Goal: Information Seeking & Learning: Learn about a topic

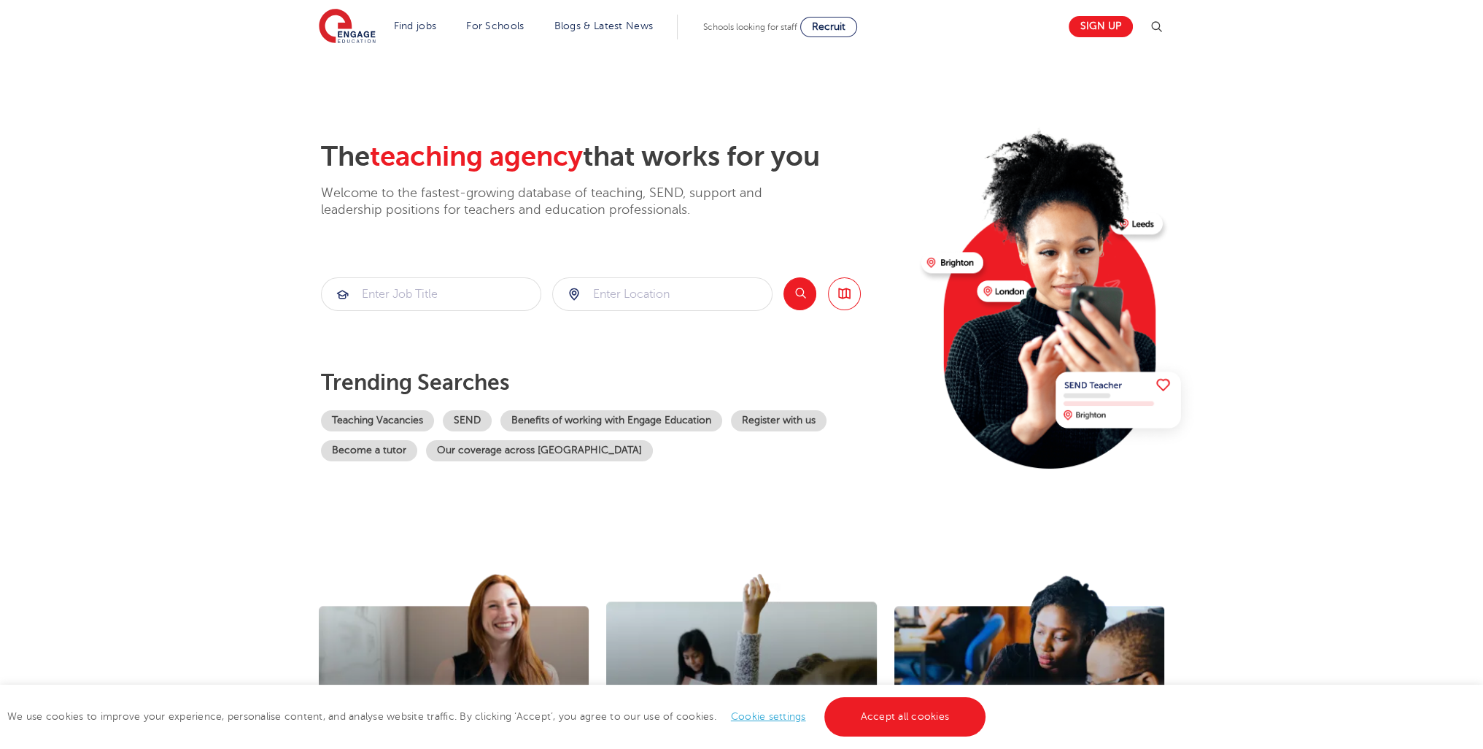
click at [879, 677] on div "I'm a school looking for teachers >" at bounding box center [742, 686] width 288 height 261
click at [881, 697] on link "Accept all cookies" at bounding box center [906, 716] width 162 height 39
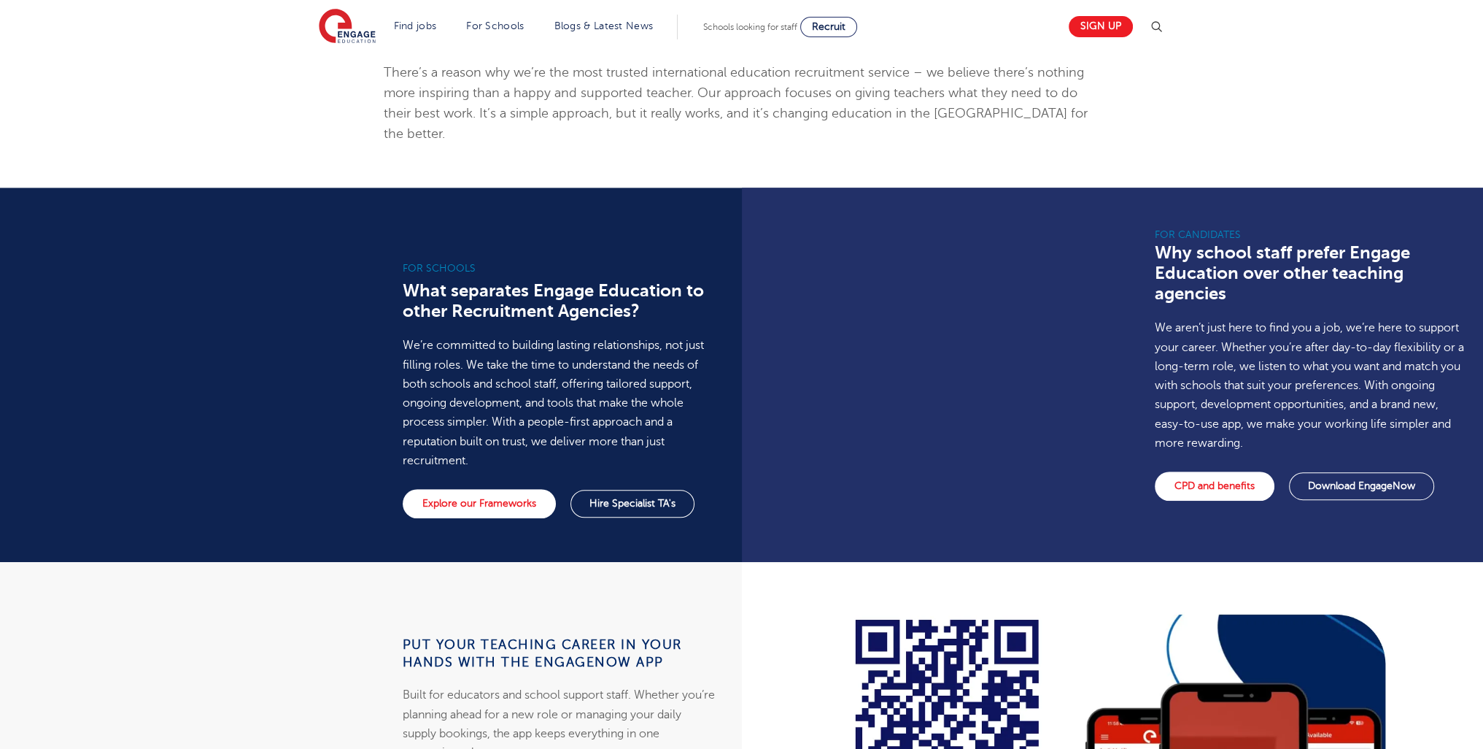
scroll to position [2831, 0]
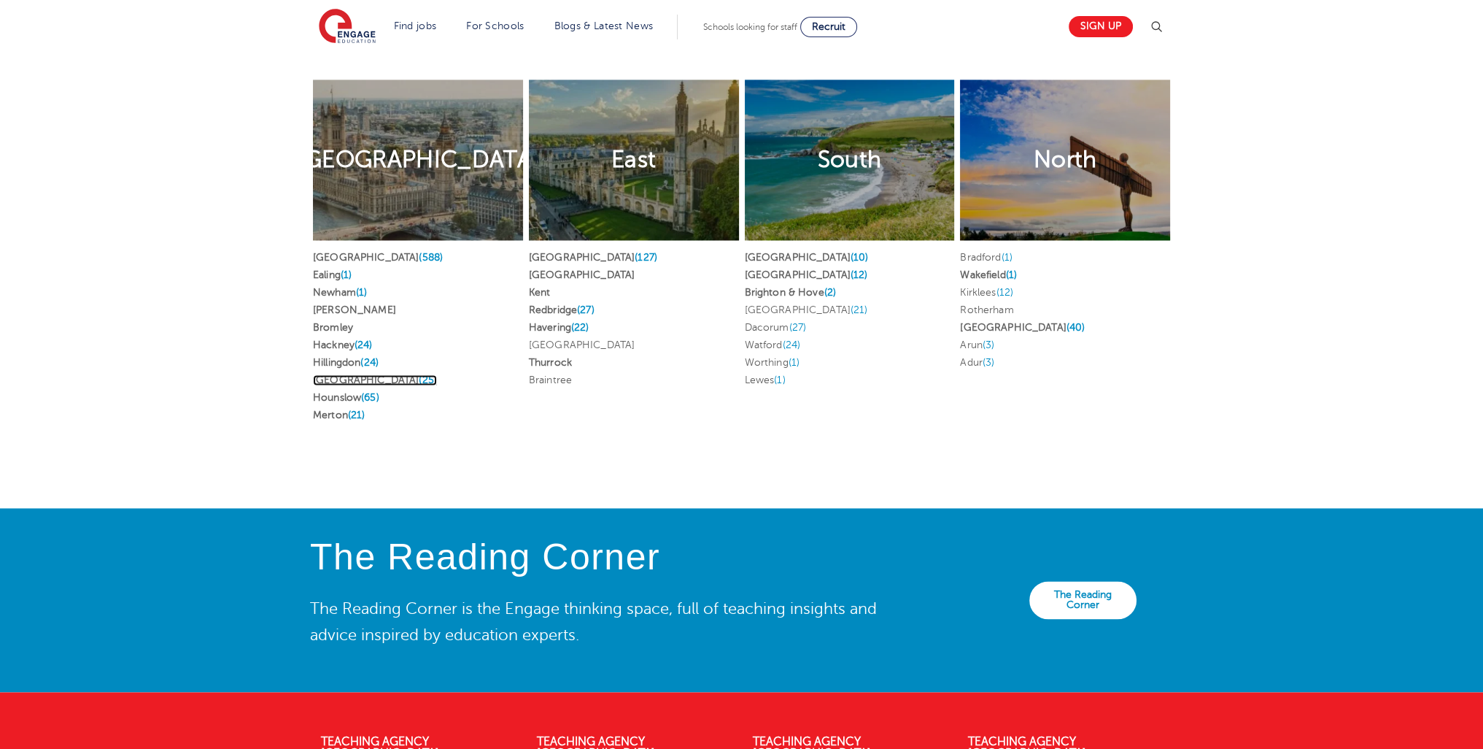
click at [359, 374] on link "Waltham Forest (25)" at bounding box center [375, 379] width 124 height 11
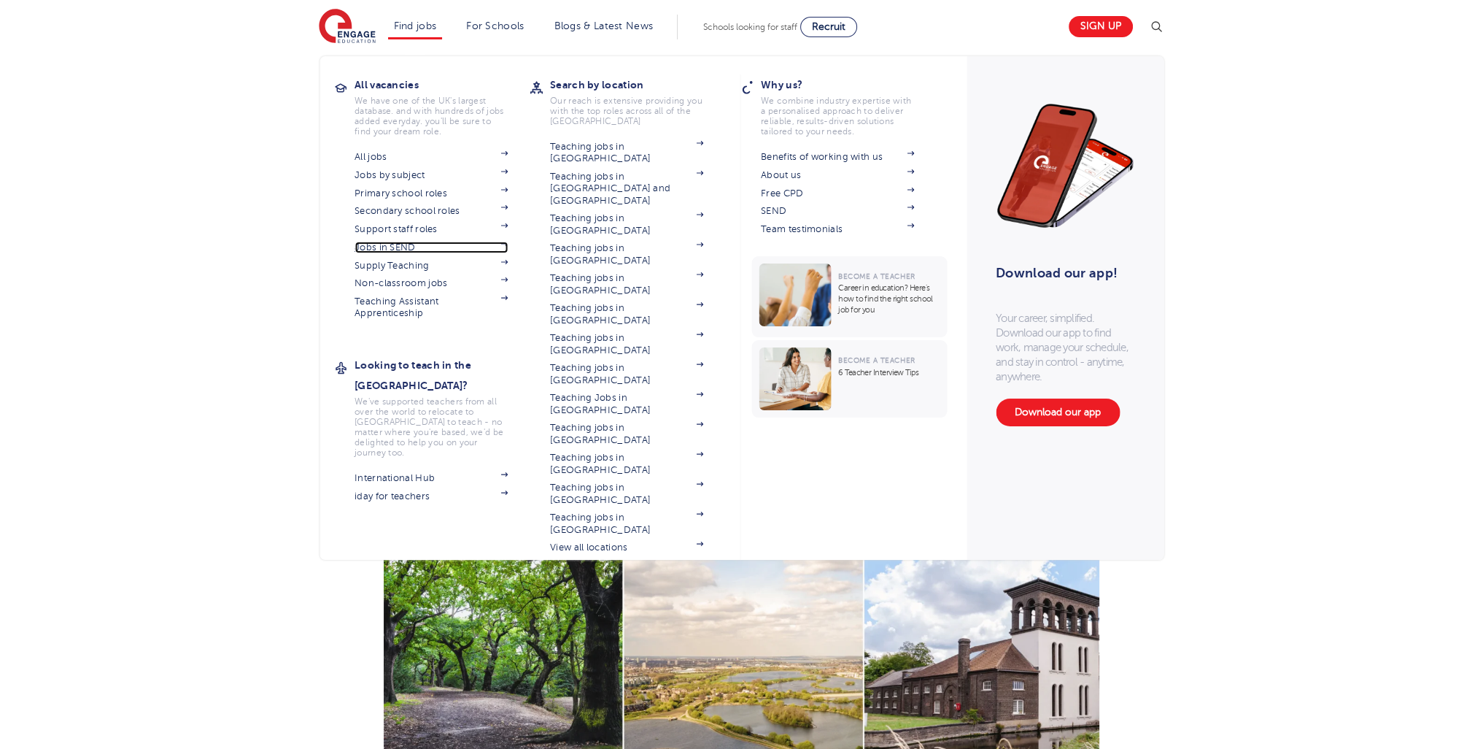
click at [393, 244] on link "Jobs in SEND" at bounding box center [431, 248] width 153 height 12
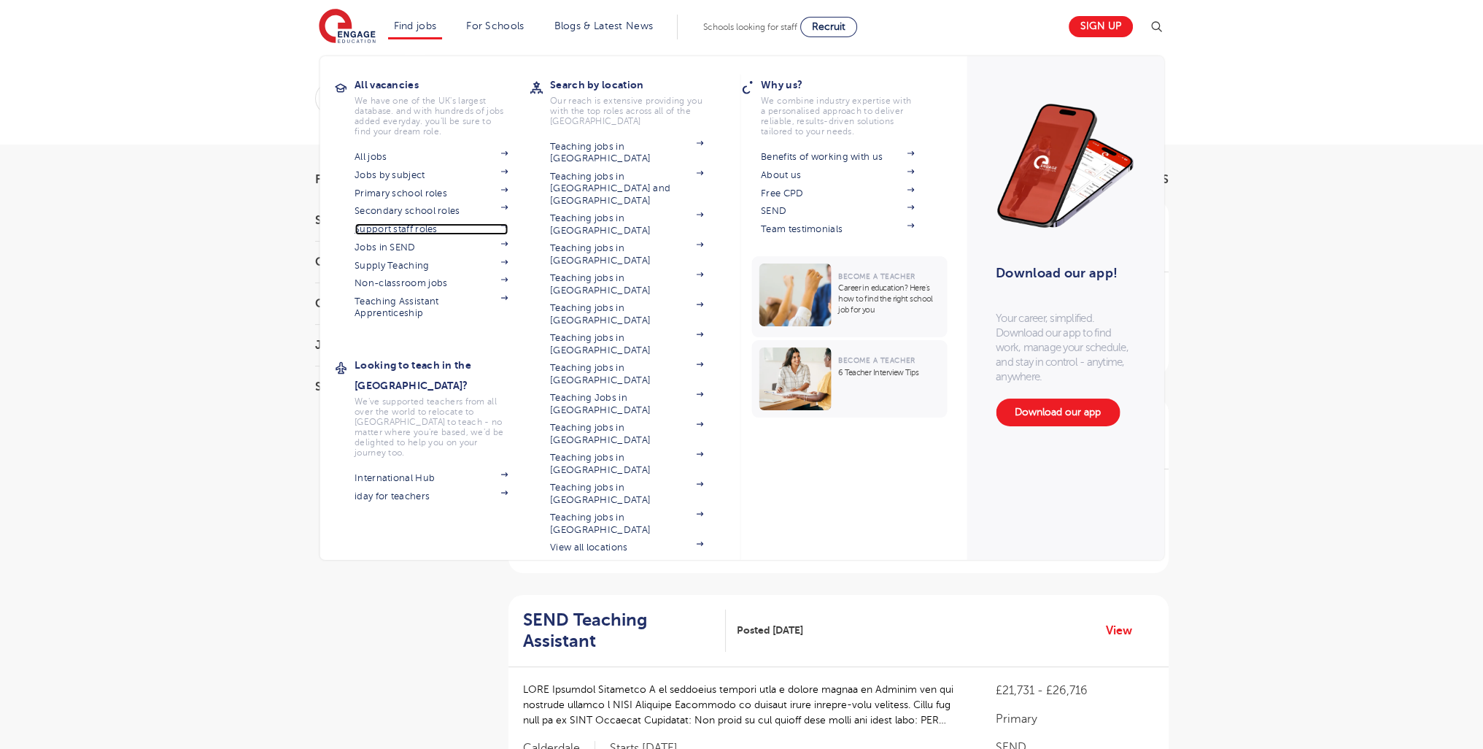
click at [426, 232] on link "Support staff roles" at bounding box center [431, 229] width 153 height 12
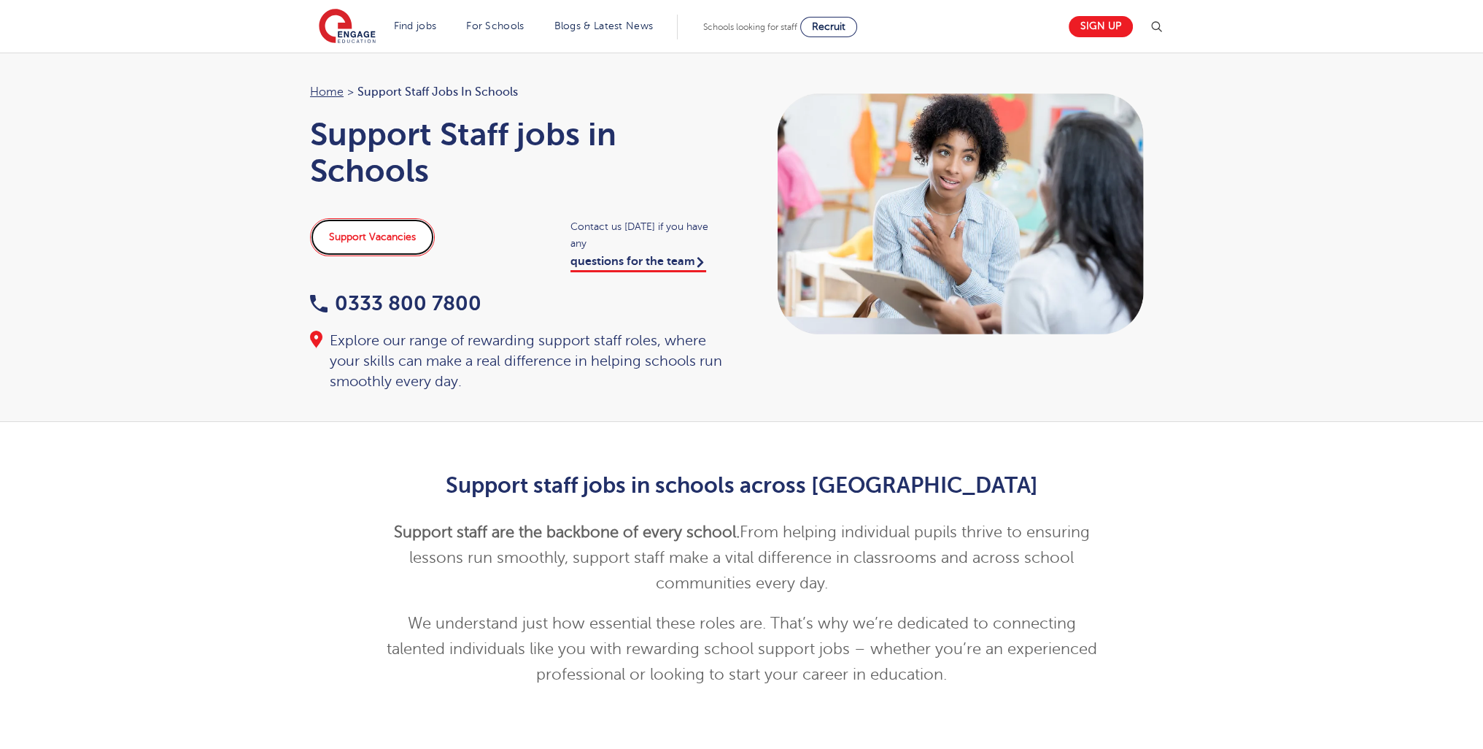
click at [414, 239] on link "Support Vacancies" at bounding box center [372, 237] width 125 height 38
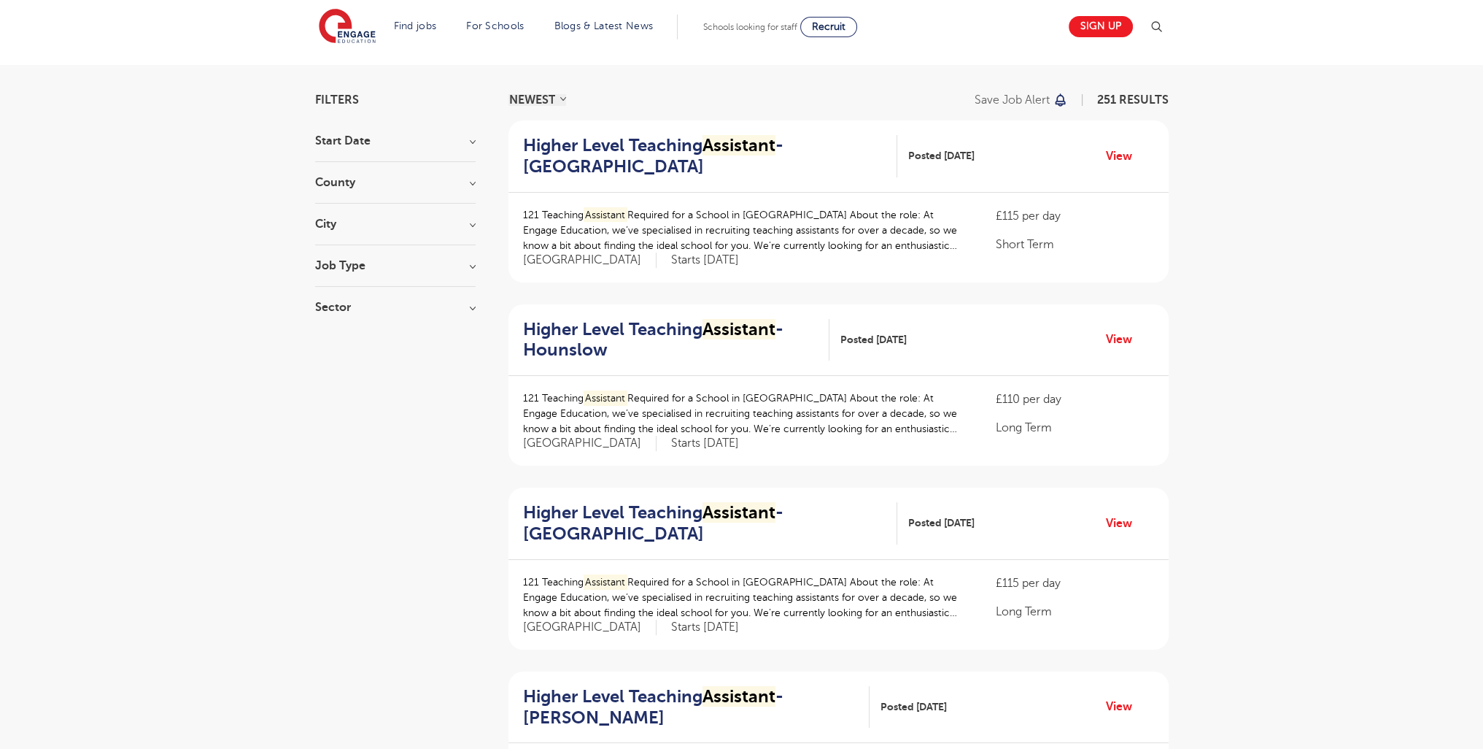
scroll to position [1799, 0]
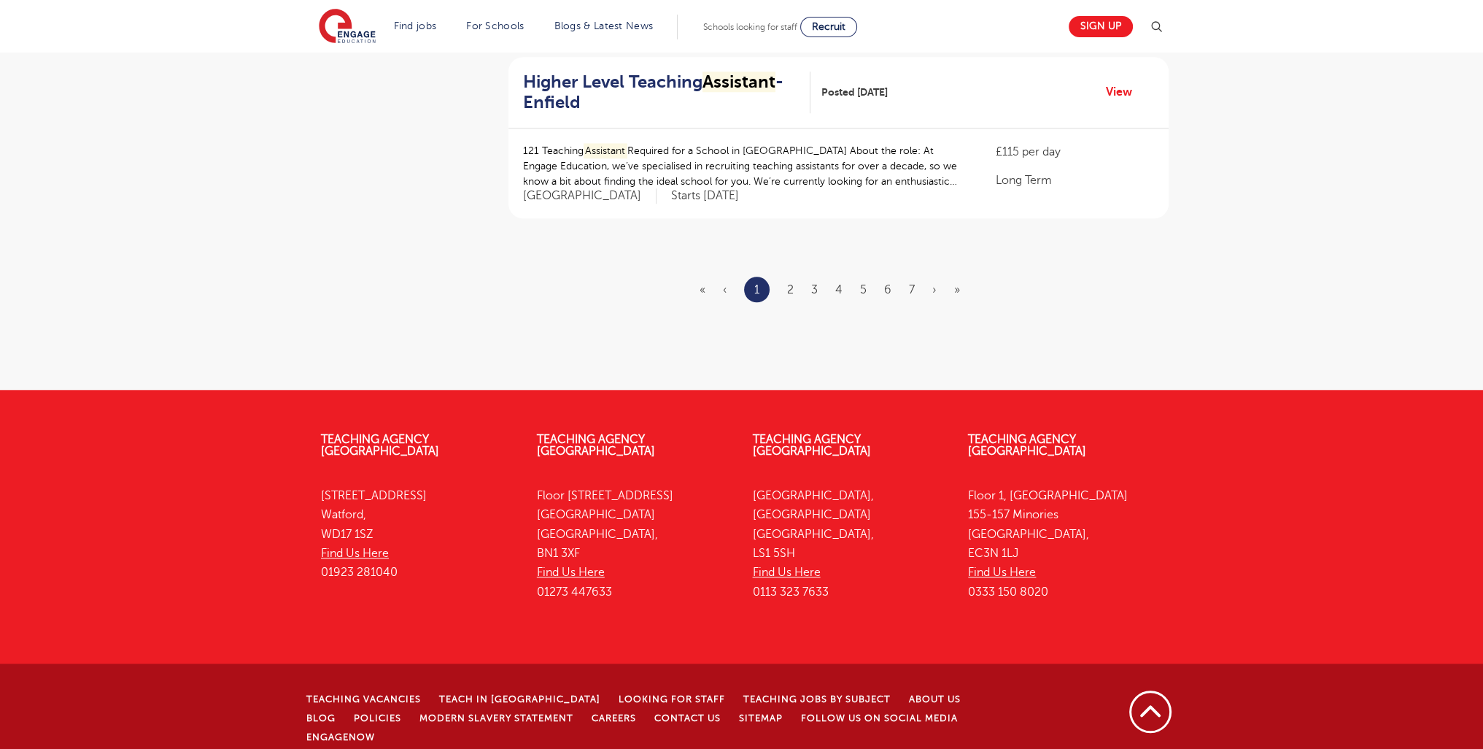
click at [783, 294] on ul "« ‹ 1 2 3 4 5 6 7 › »" at bounding box center [839, 290] width 278 height 26
click at [788, 285] on link "2" at bounding box center [790, 289] width 7 height 13
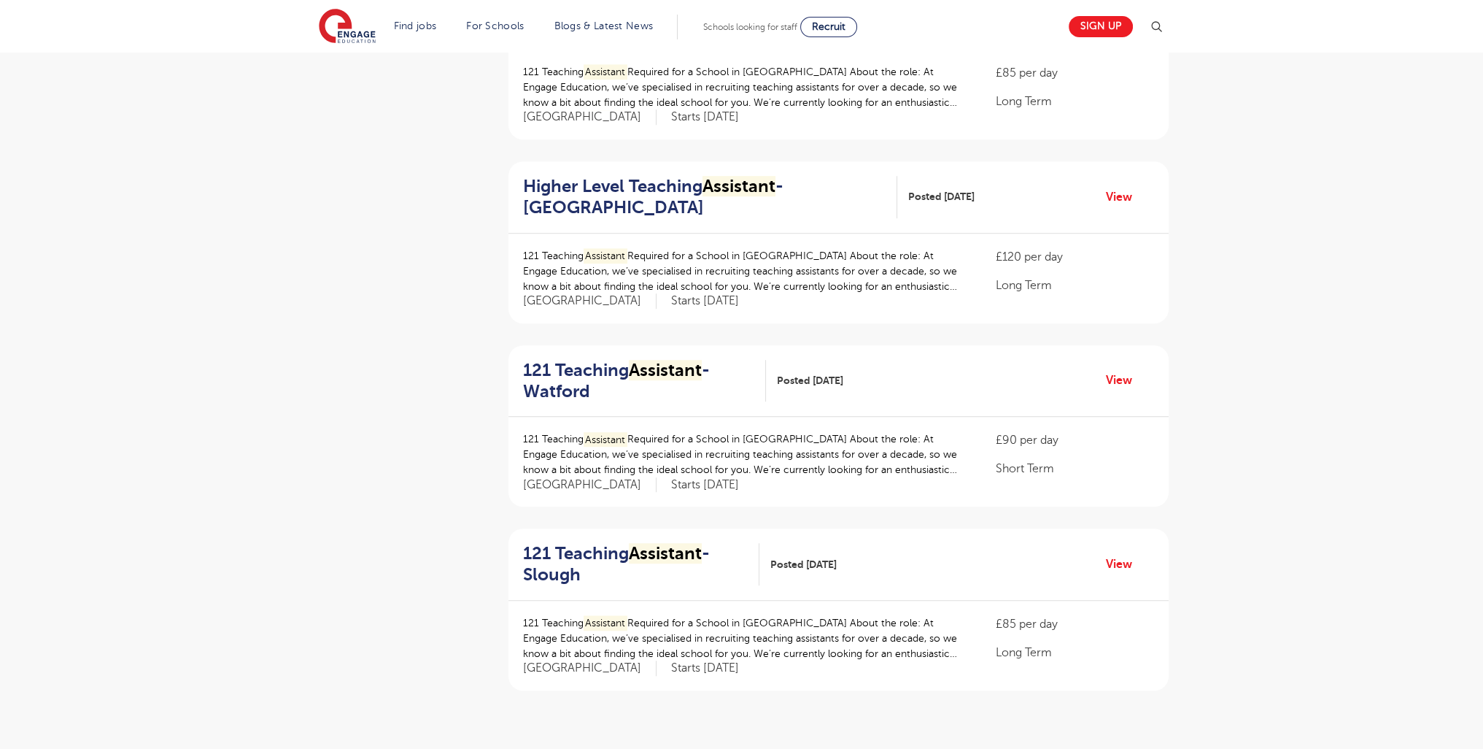
scroll to position [1384, 0]
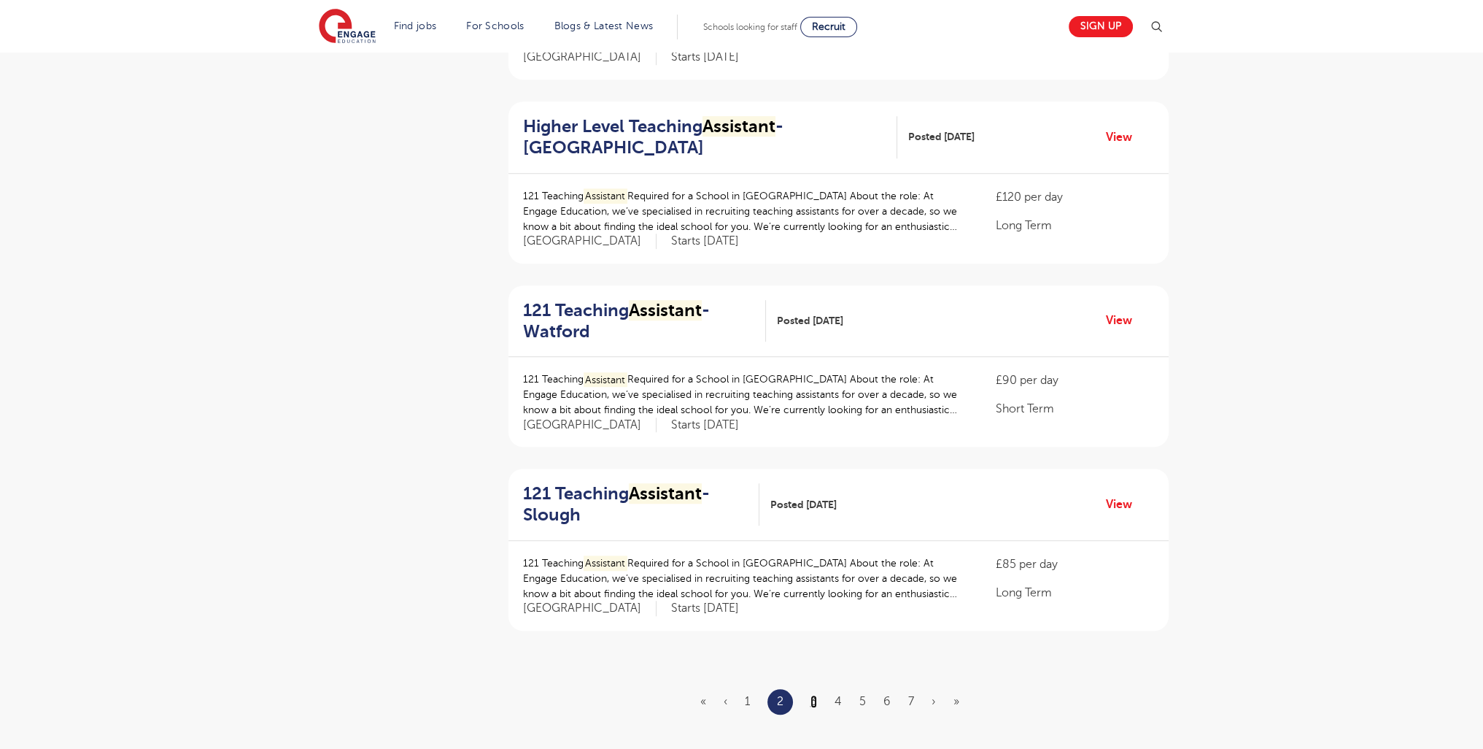
click at [813, 700] on link "3" at bounding box center [814, 701] width 7 height 13
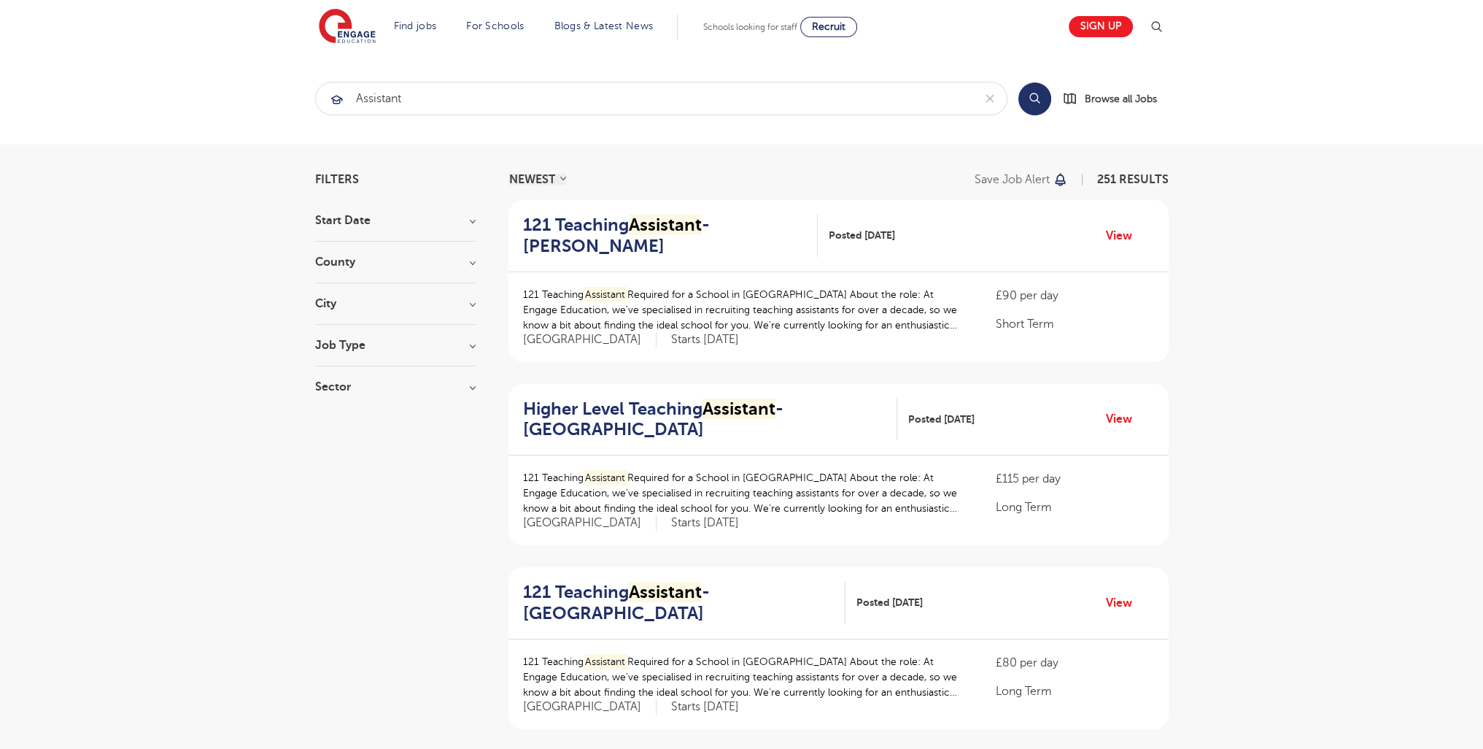
scroll to position [1796, 0]
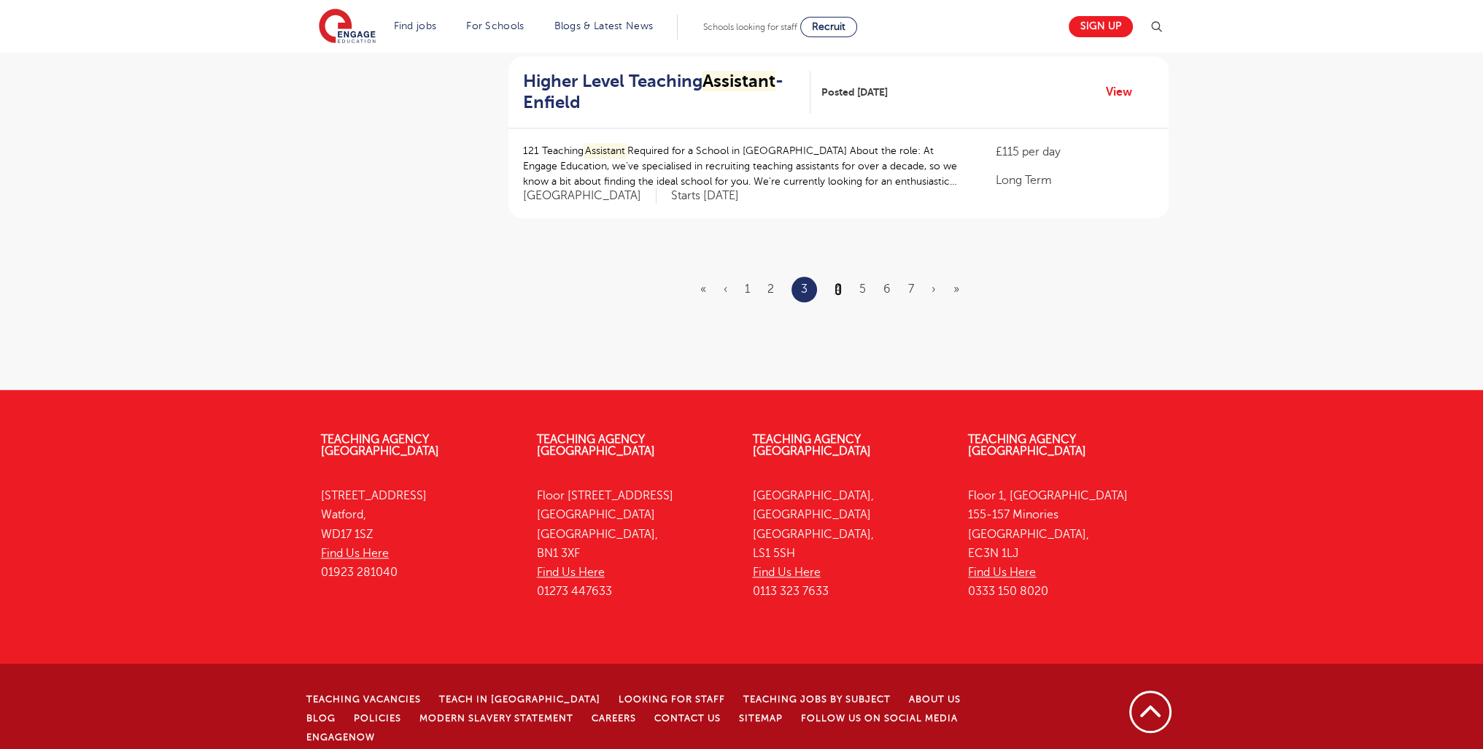
click at [836, 288] on link "4" at bounding box center [838, 288] width 7 height 13
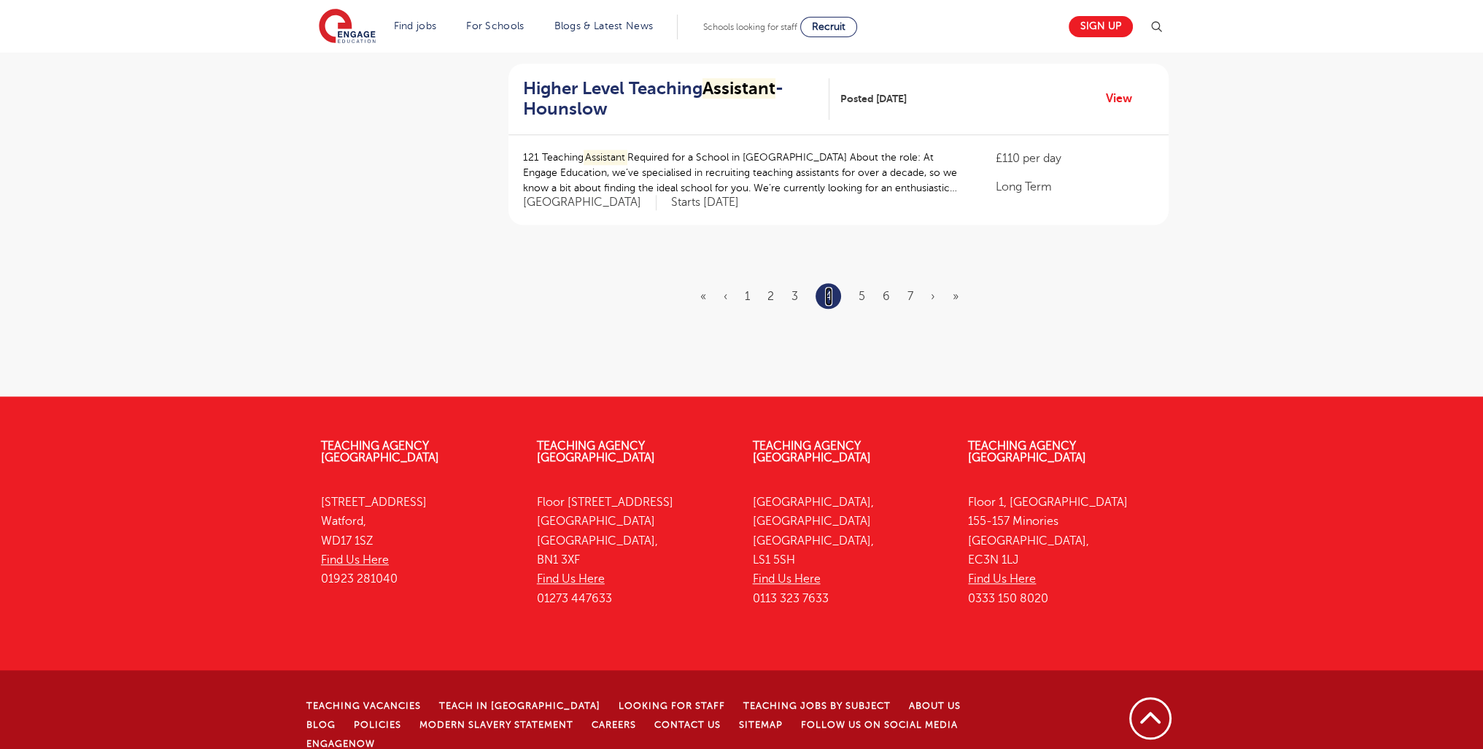
scroll to position [1781, 0]
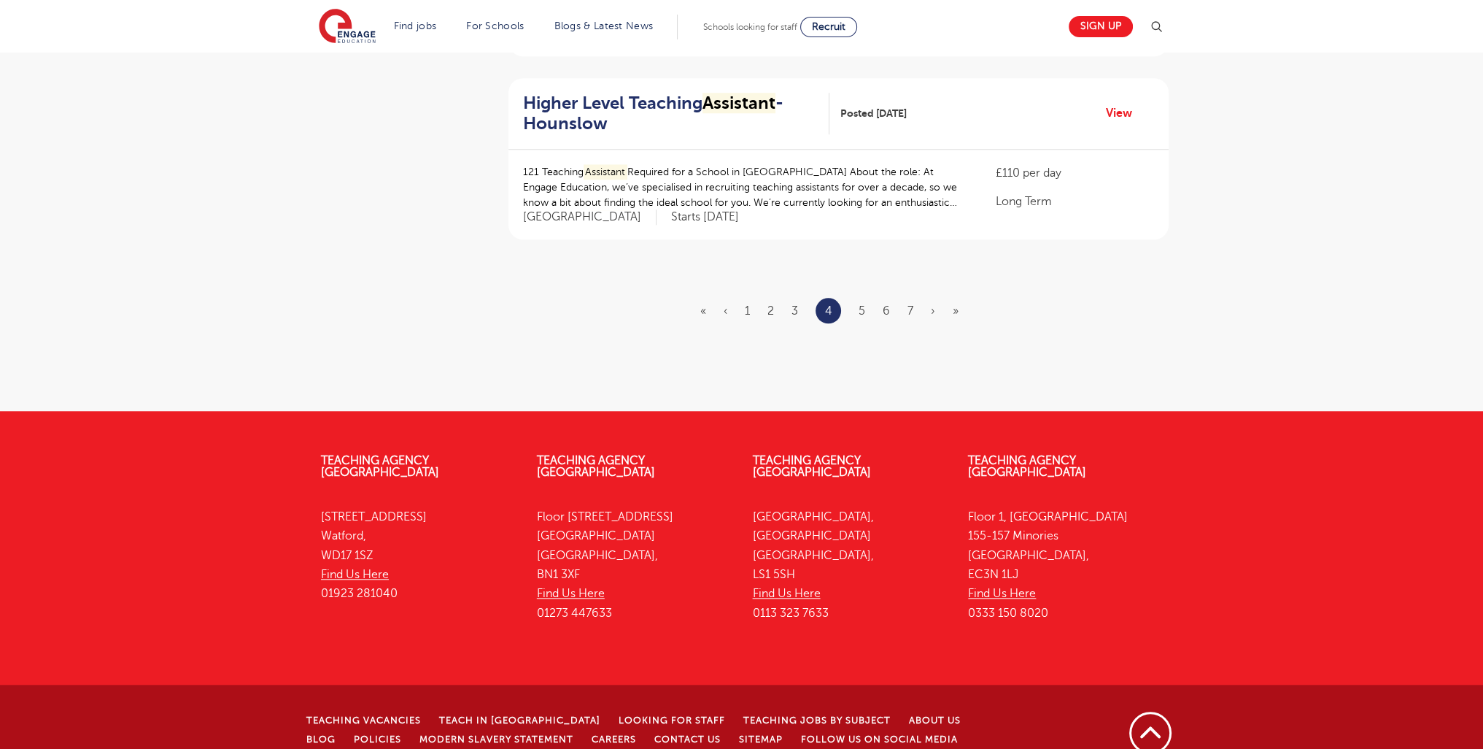
click at [856, 298] on ul "« ‹ 1 2 3 4 5 6 7 › »" at bounding box center [839, 311] width 276 height 26
click at [858, 298] on ul "« ‹ 1 2 3 4 5 6 7 › »" at bounding box center [839, 311] width 276 height 26
click at [862, 304] on link "5" at bounding box center [862, 310] width 7 height 13
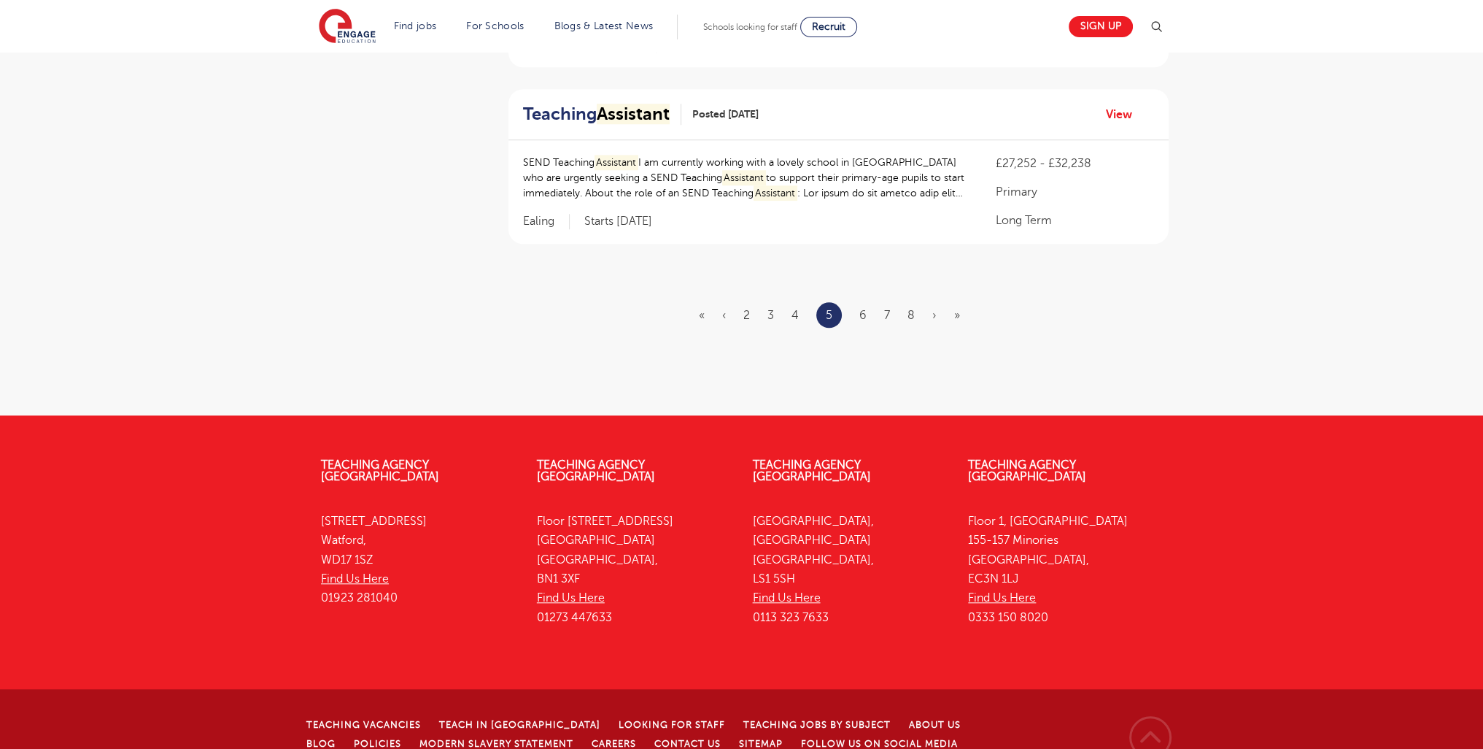
scroll to position [1778, 0]
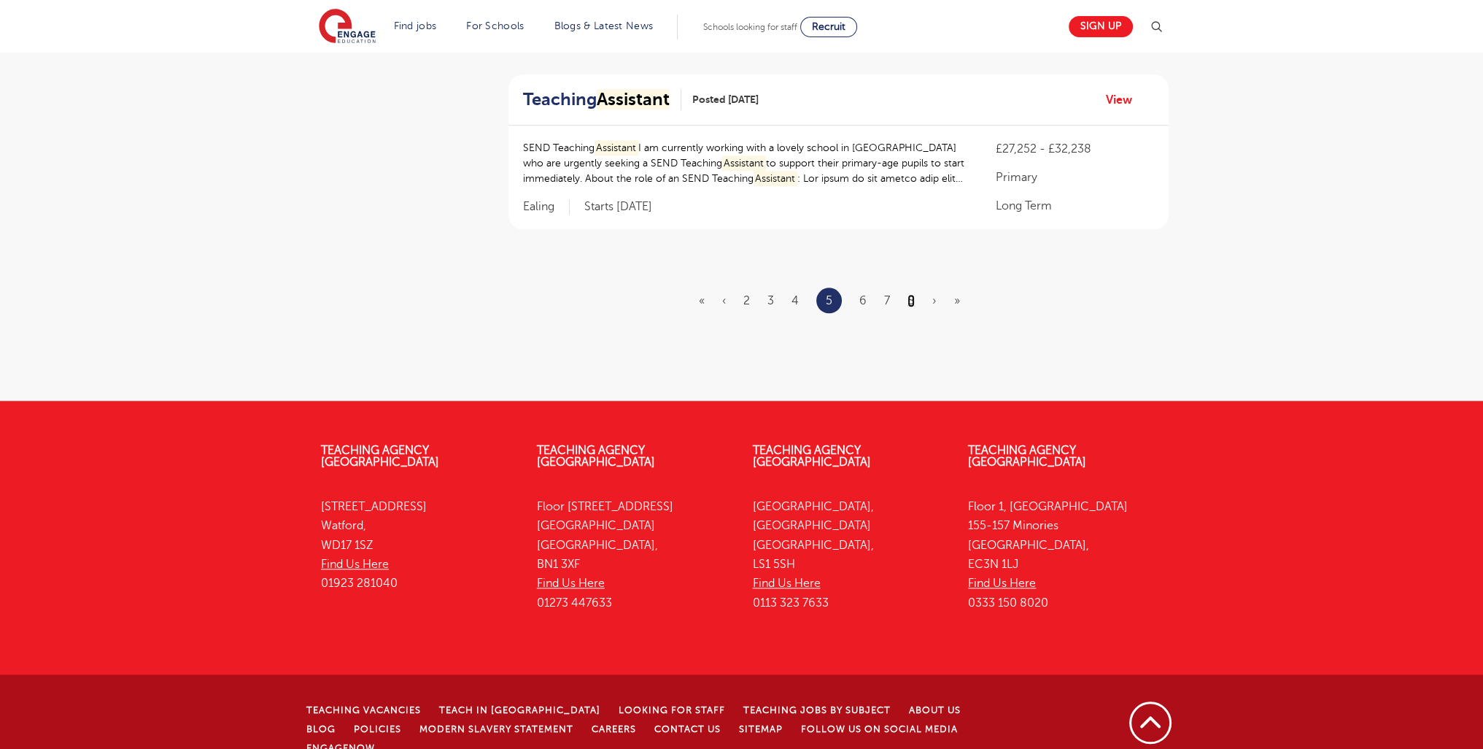
click at [914, 294] on link "8" at bounding box center [911, 300] width 7 height 13
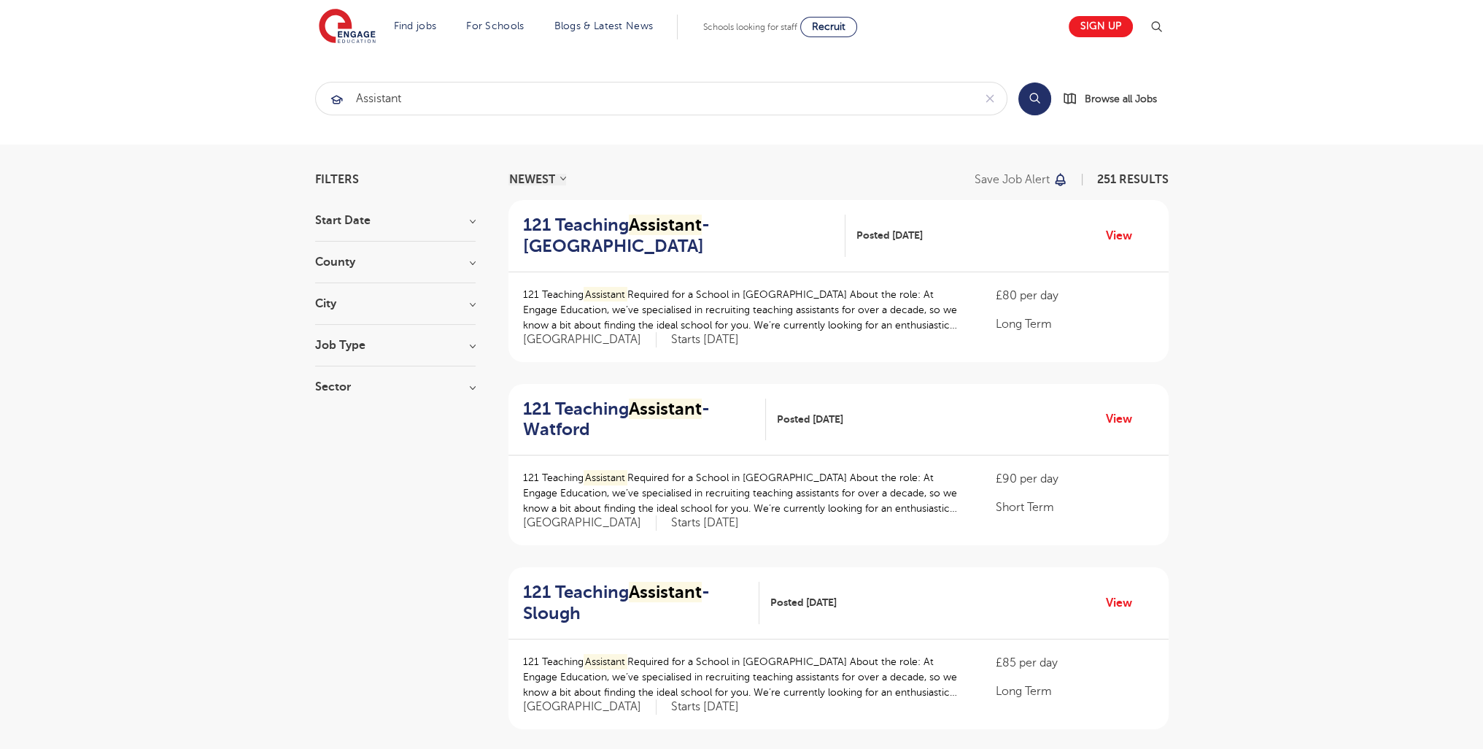
scroll to position [1789, 0]
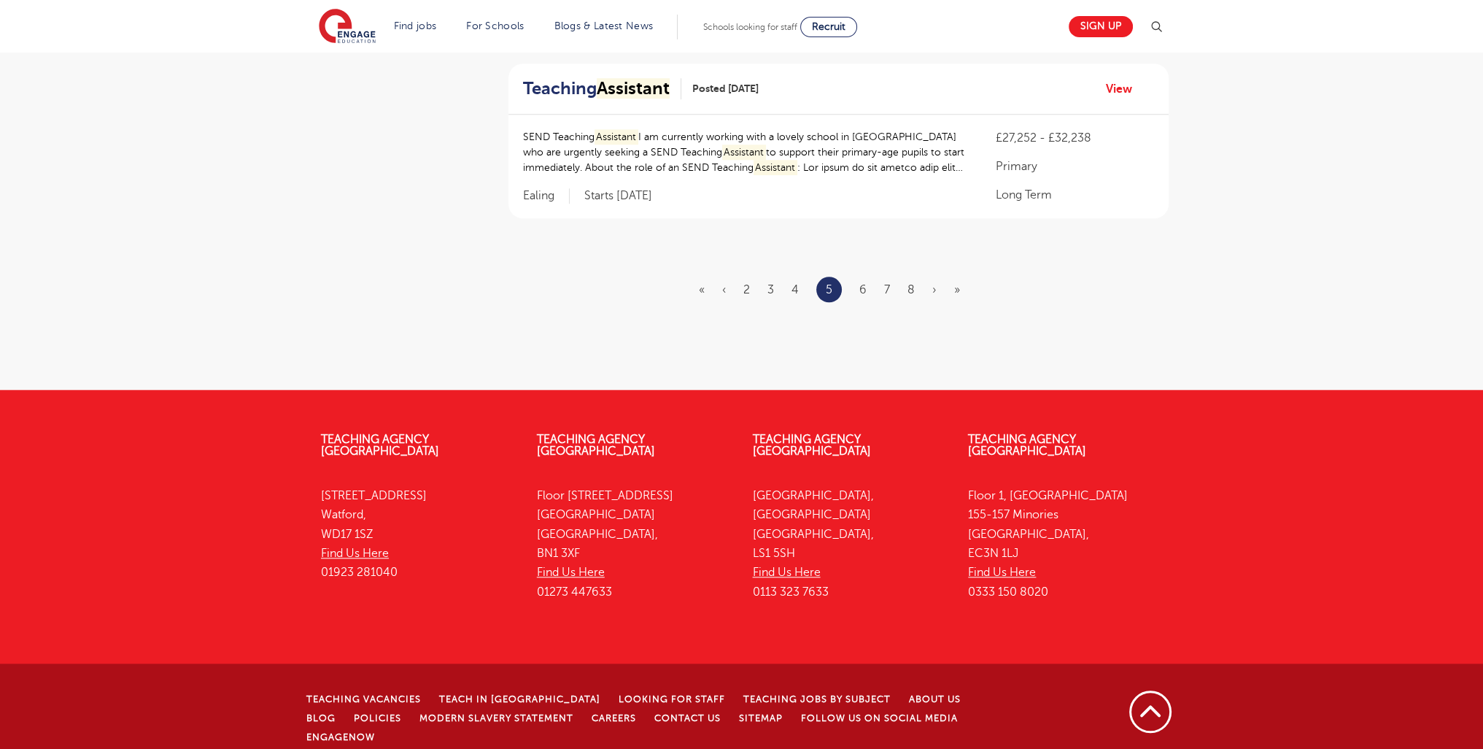
click at [909, 296] on li "8" at bounding box center [911, 289] width 7 height 19
click at [909, 293] on link "8" at bounding box center [911, 289] width 7 height 13
click at [913, 287] on link "8" at bounding box center [911, 289] width 7 height 13
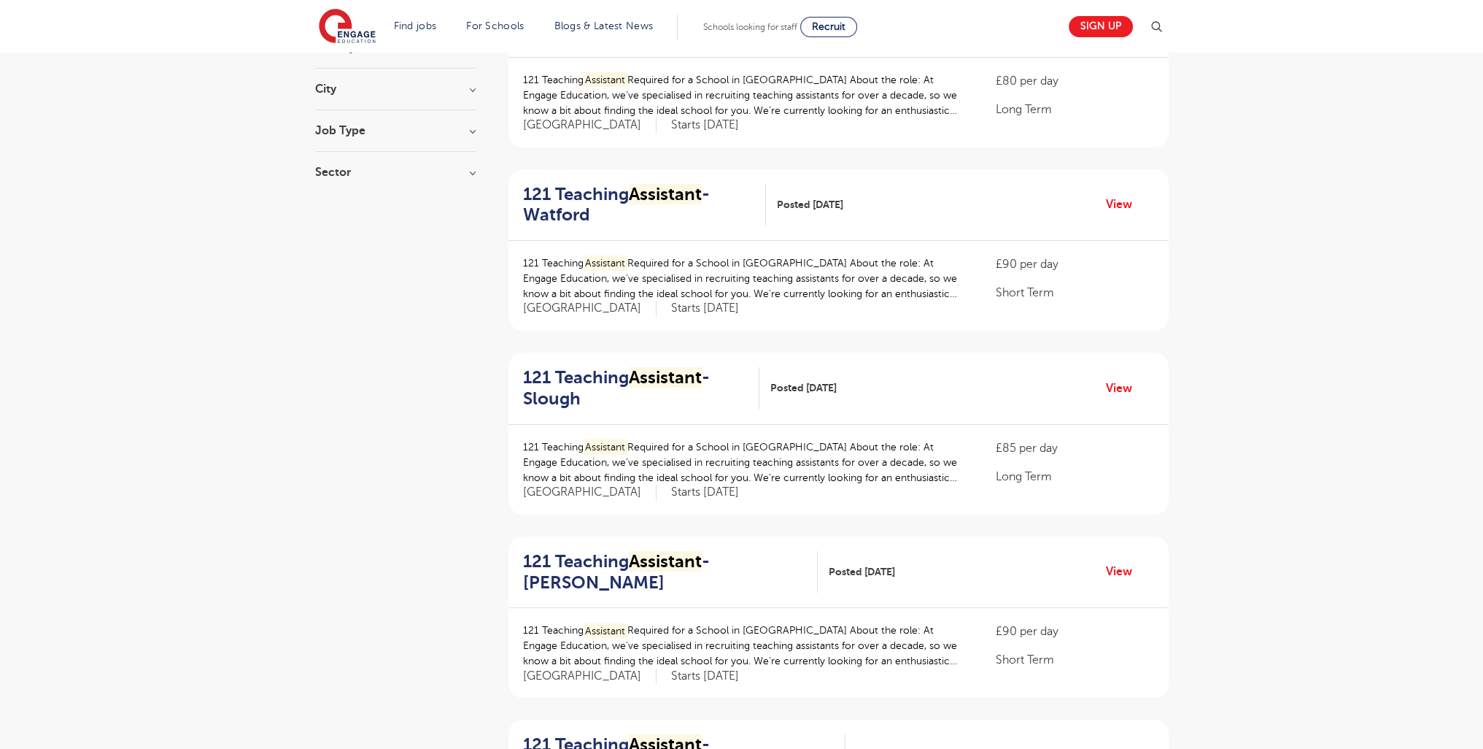
scroll to position [1648, 0]
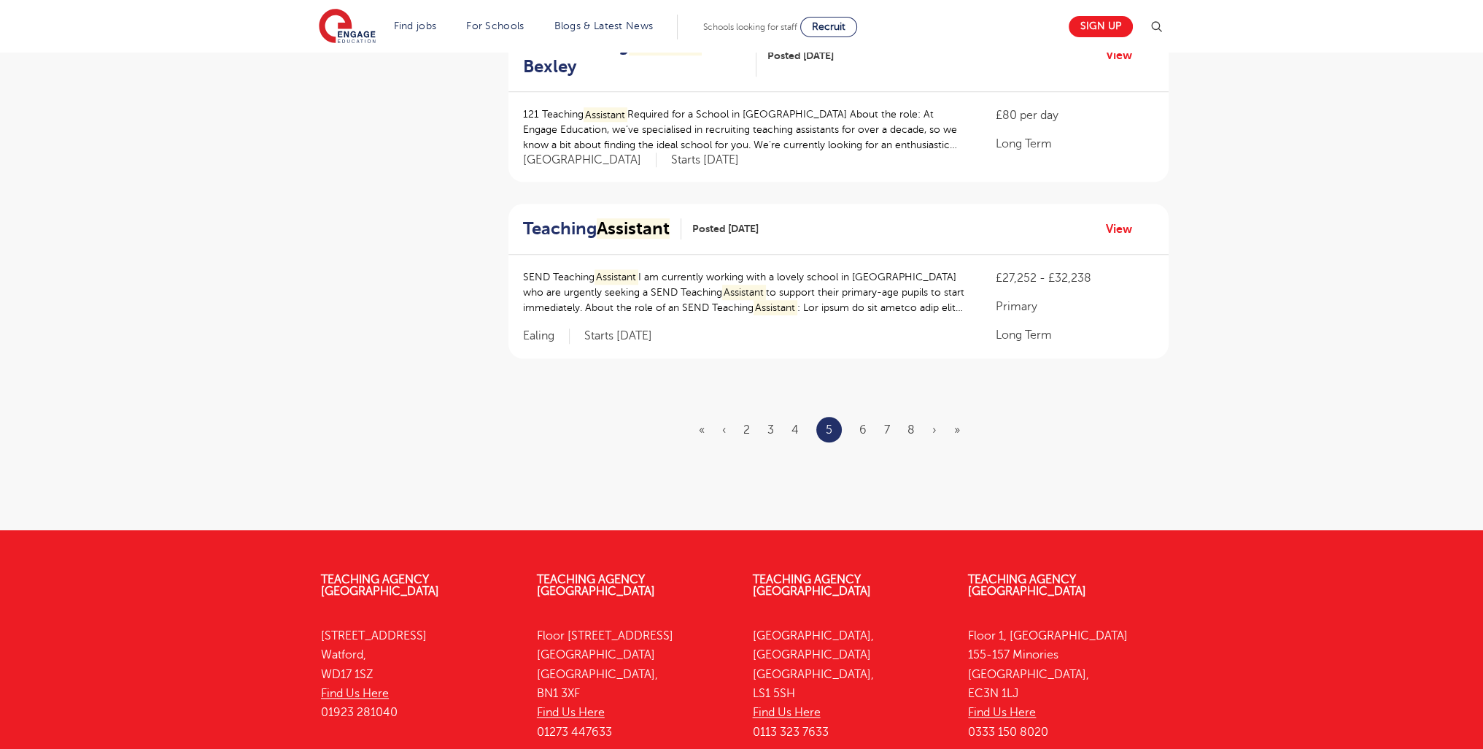
click at [922, 422] on ul "« ‹ 2 3 4 5 6 7 8 › »" at bounding box center [838, 430] width 279 height 26
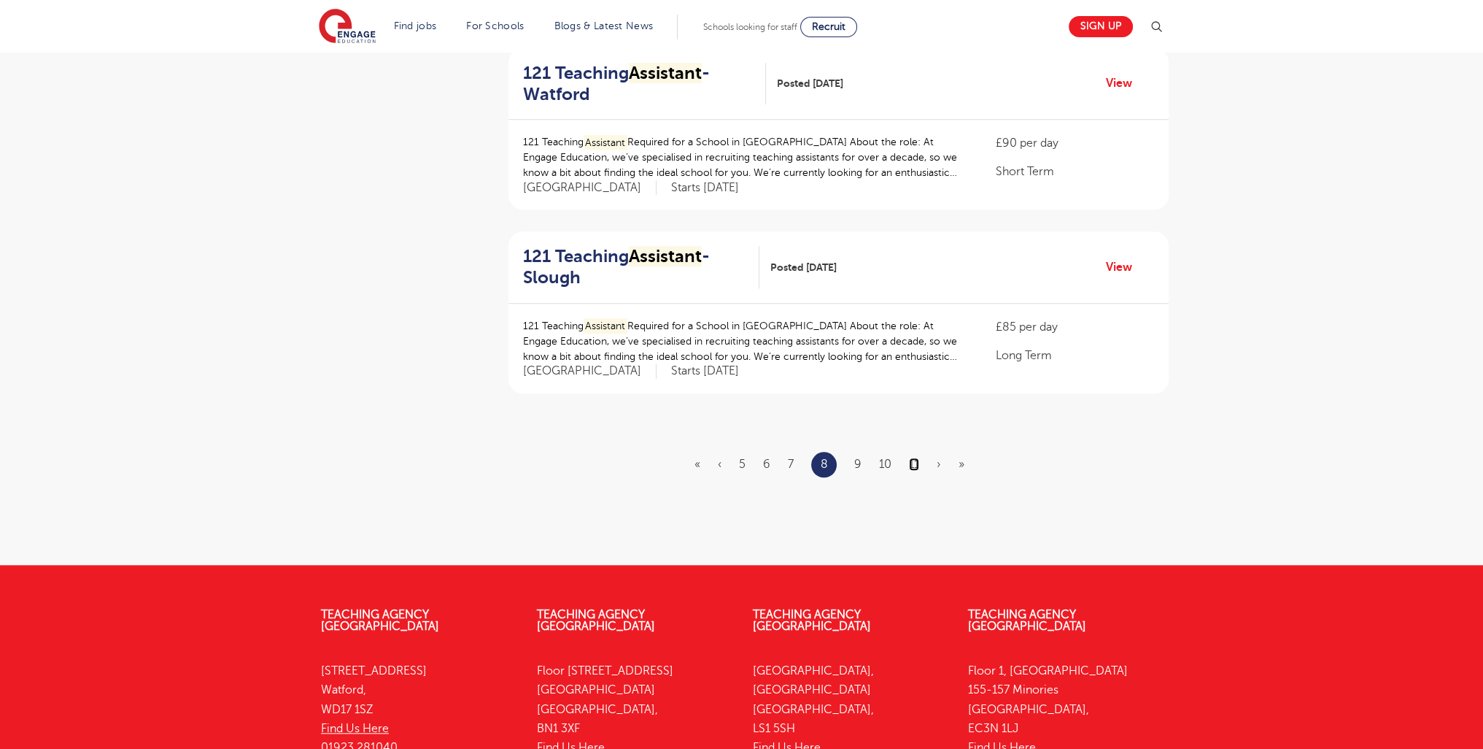
click at [915, 459] on link "11" at bounding box center [914, 464] width 10 height 13
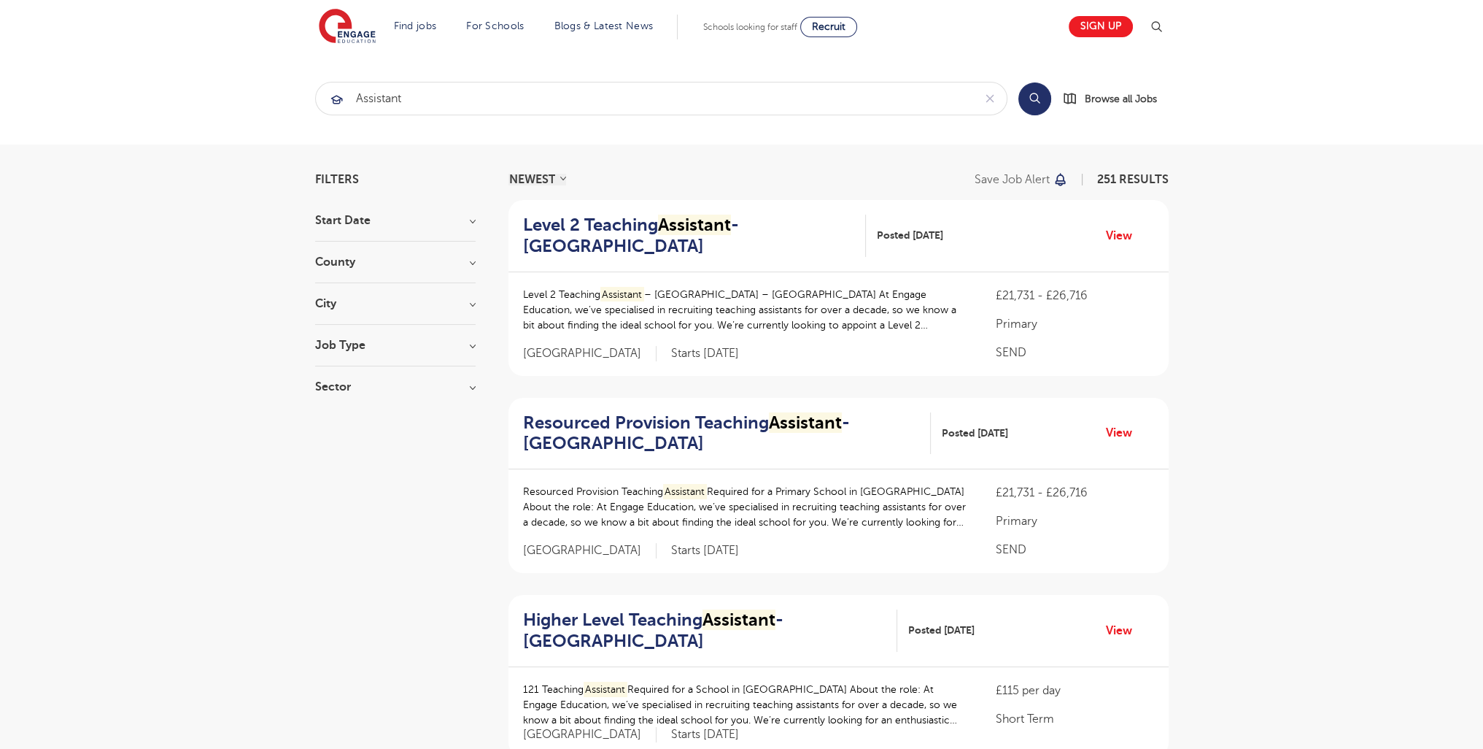
scroll to position [1824, 0]
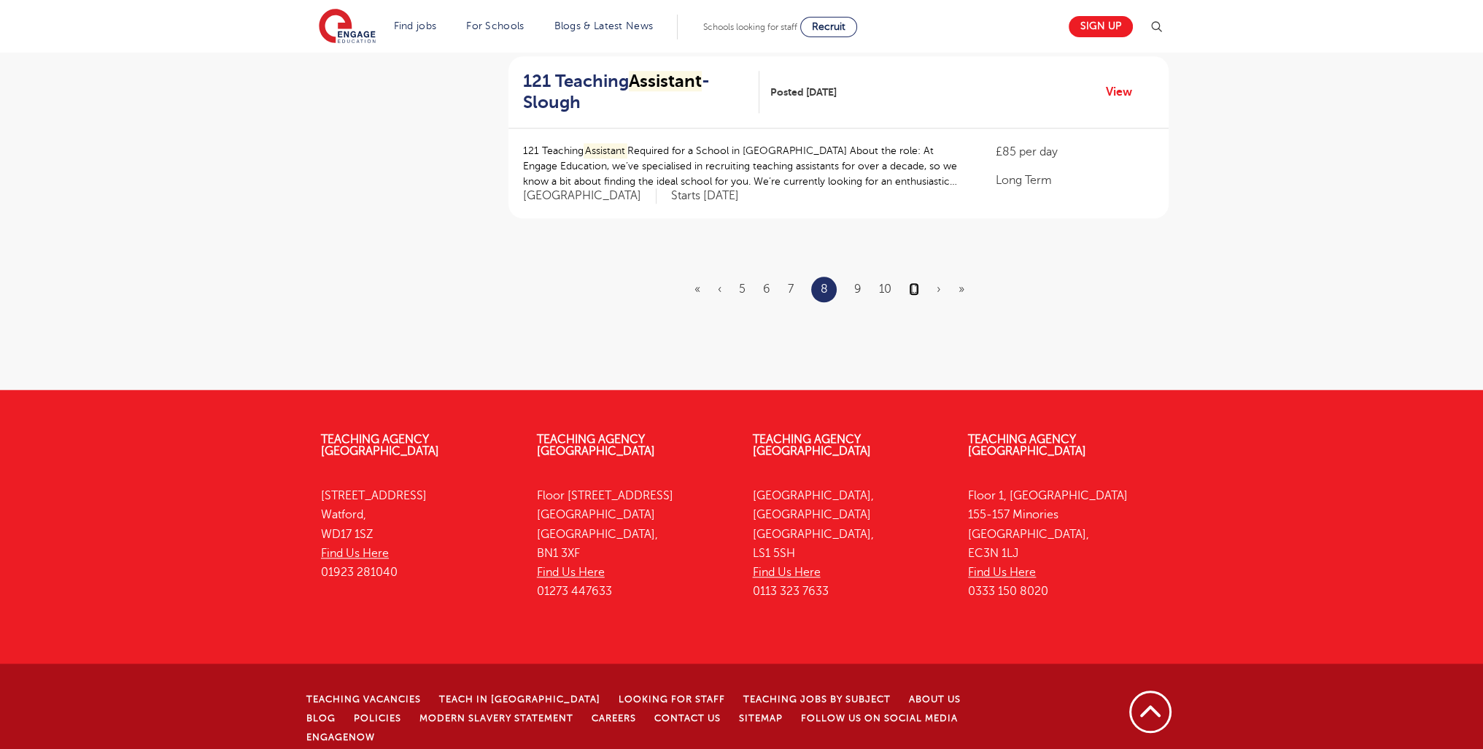
click at [919, 285] on link "11" at bounding box center [914, 288] width 10 height 13
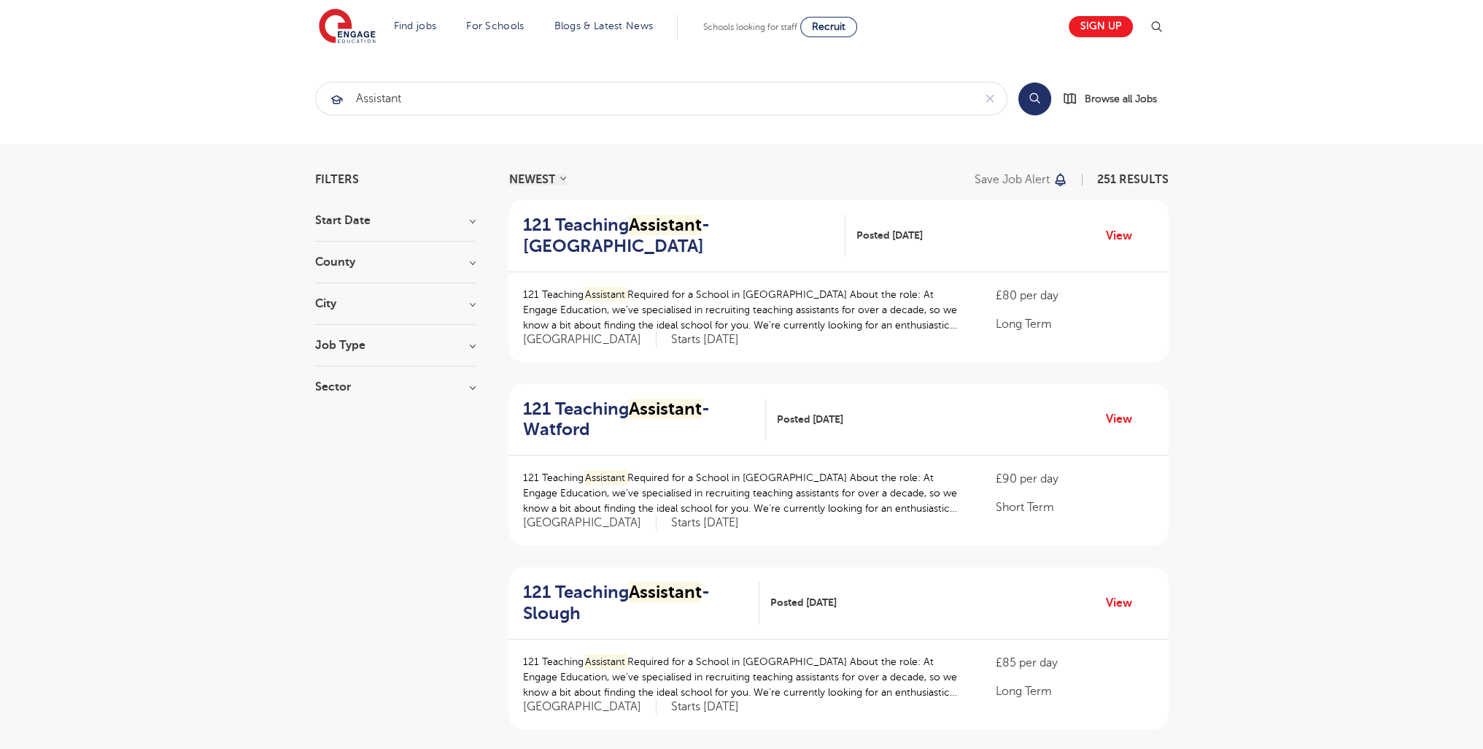
scroll to position [1789, 0]
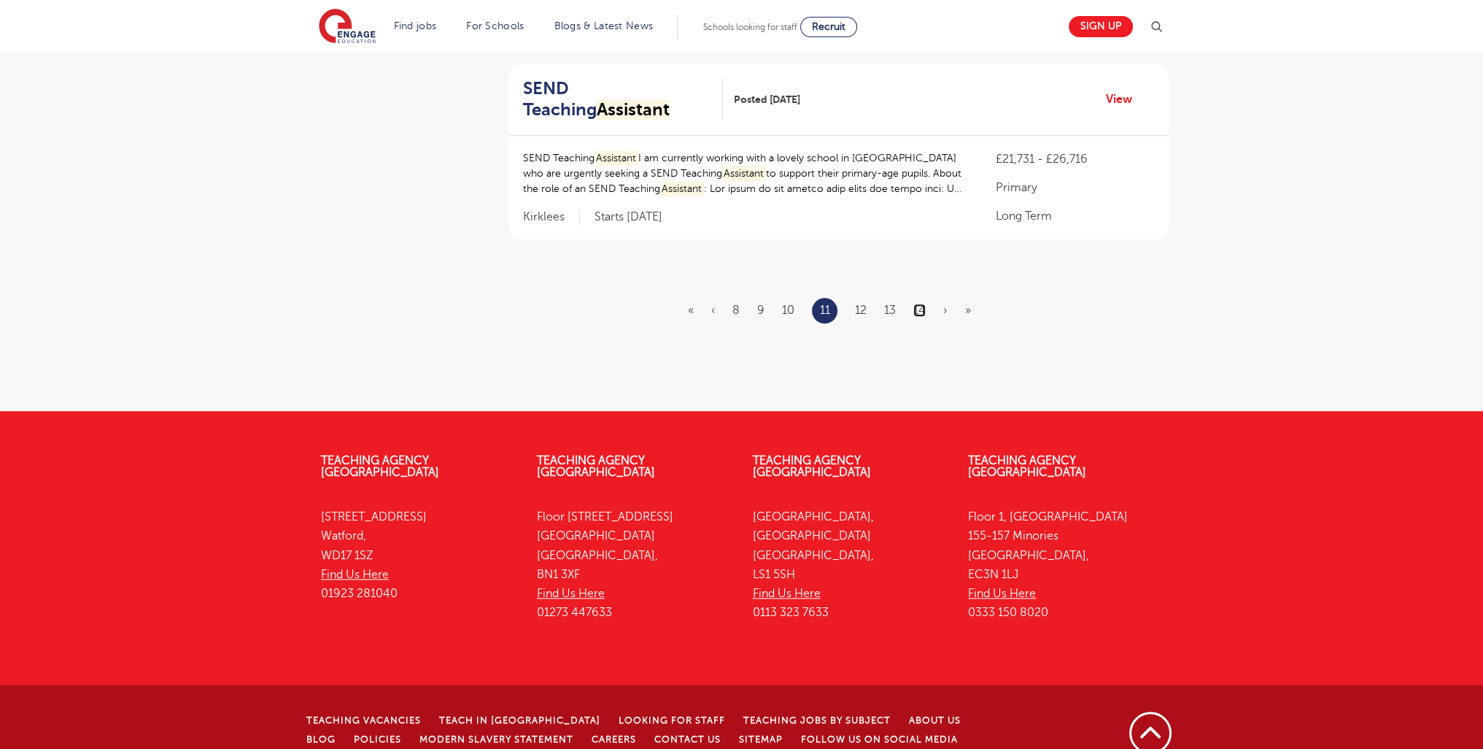
click at [914, 304] on link "14" at bounding box center [920, 310] width 12 height 13
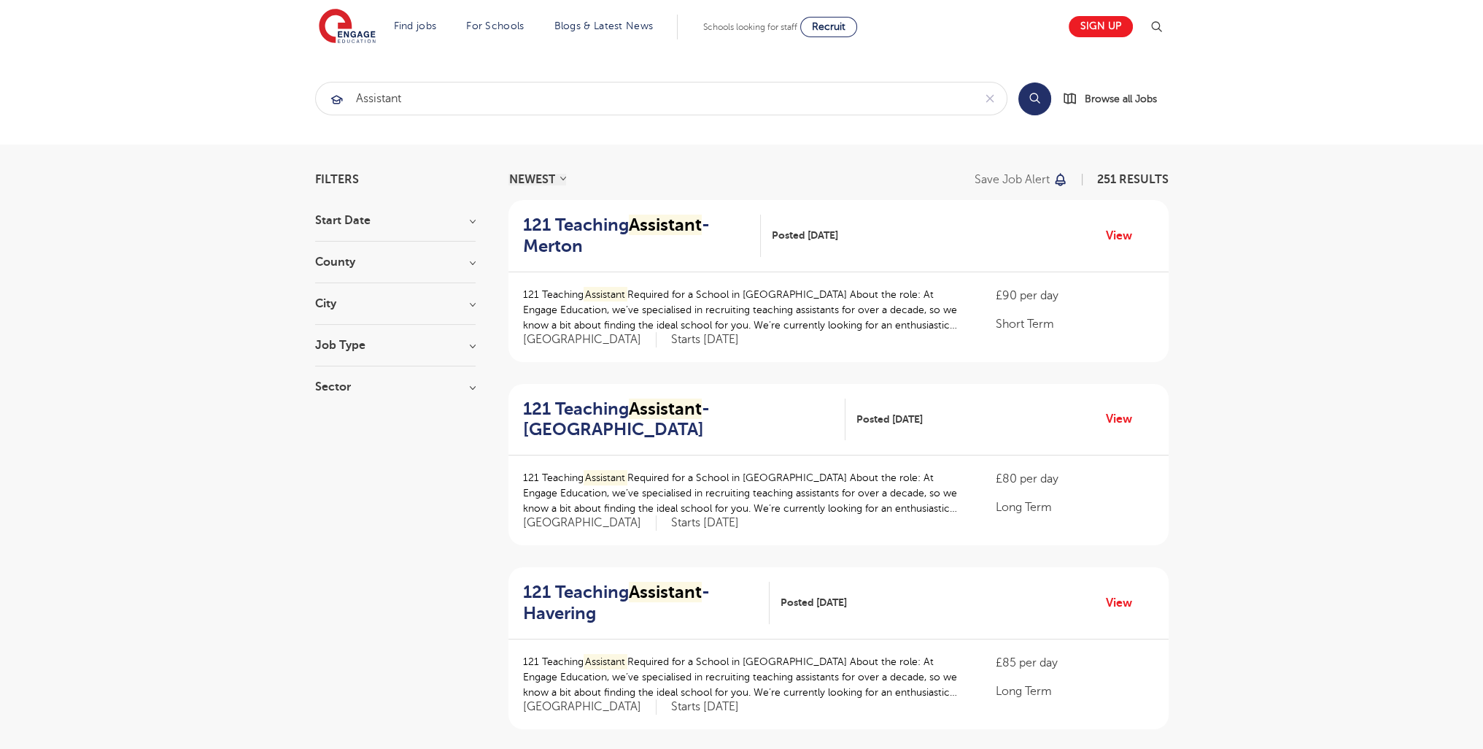
scroll to position [1396, 0]
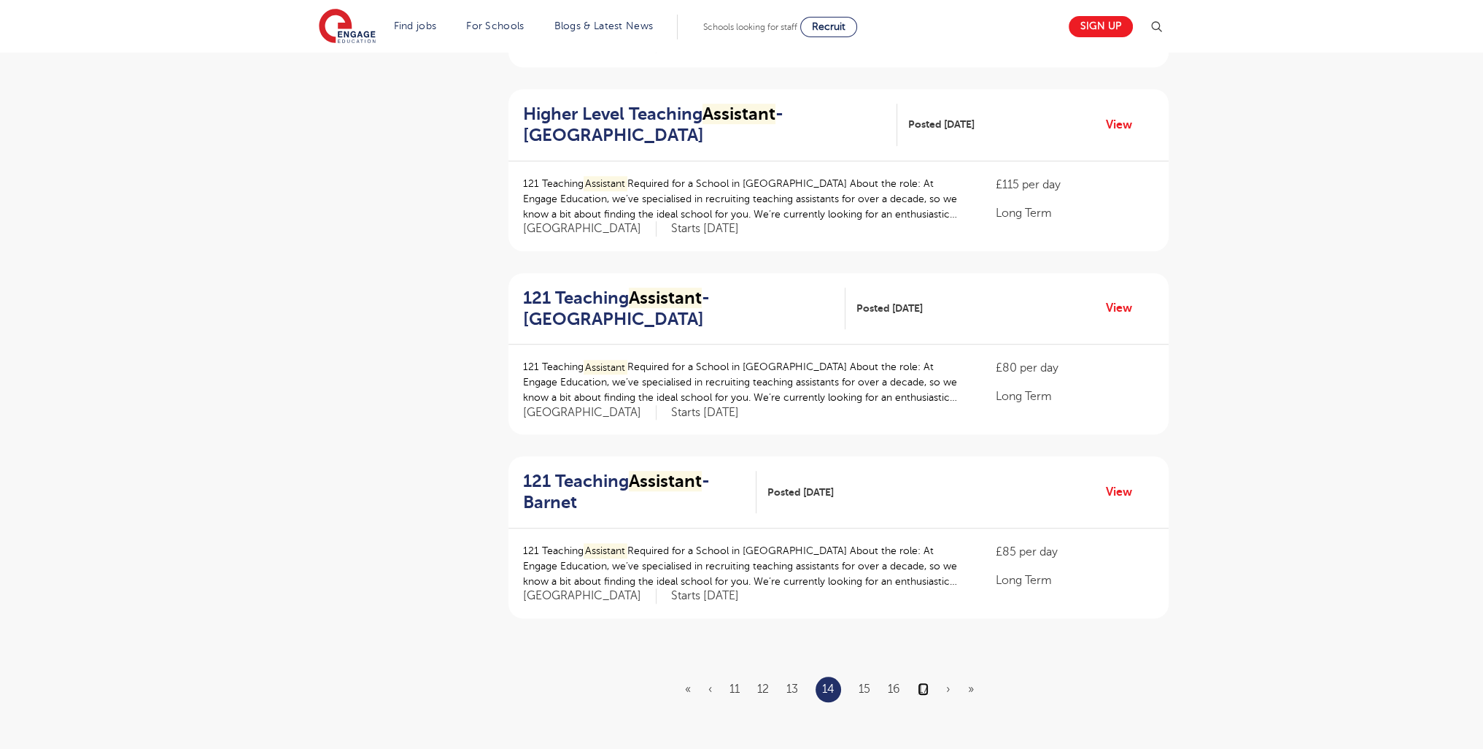
click at [927, 690] on link "17" at bounding box center [923, 688] width 11 height 13
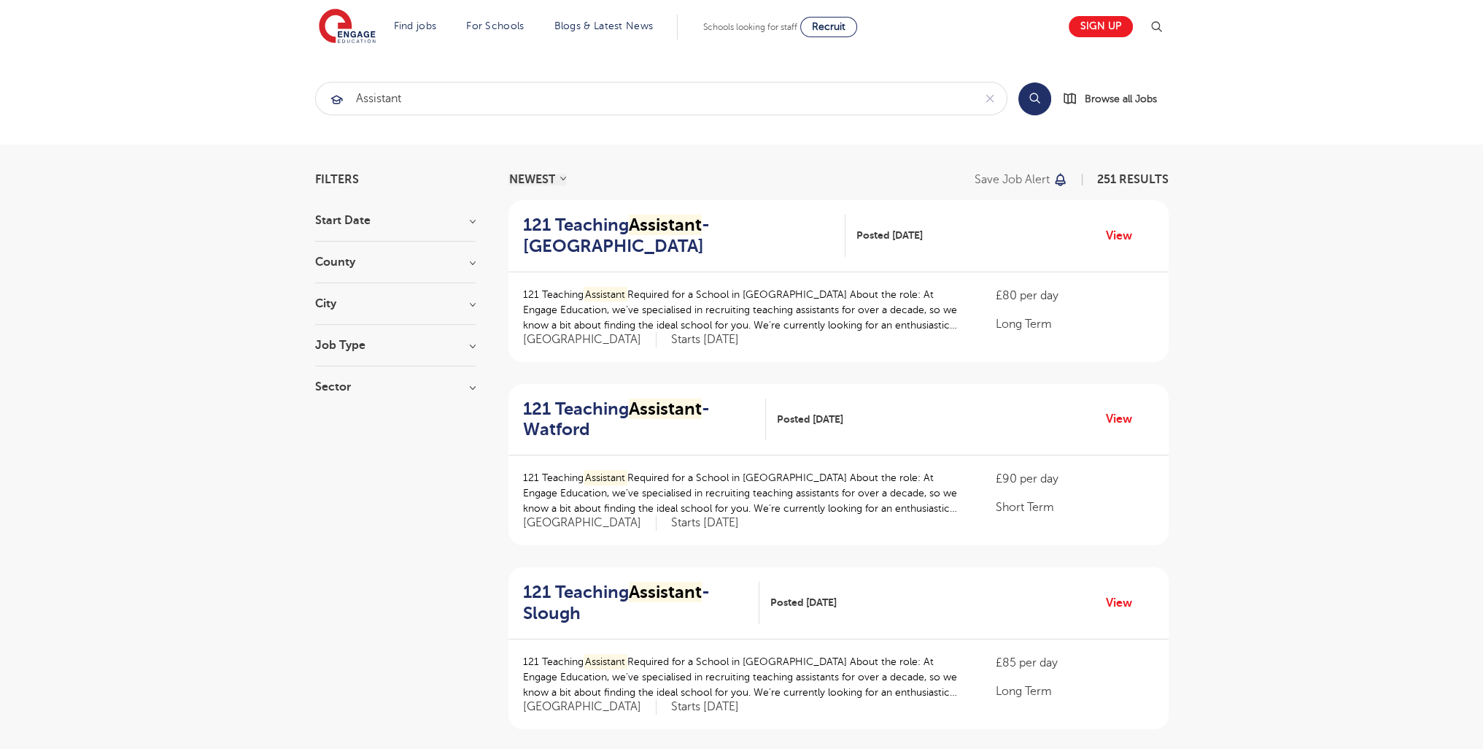
scroll to position [1789, 0]
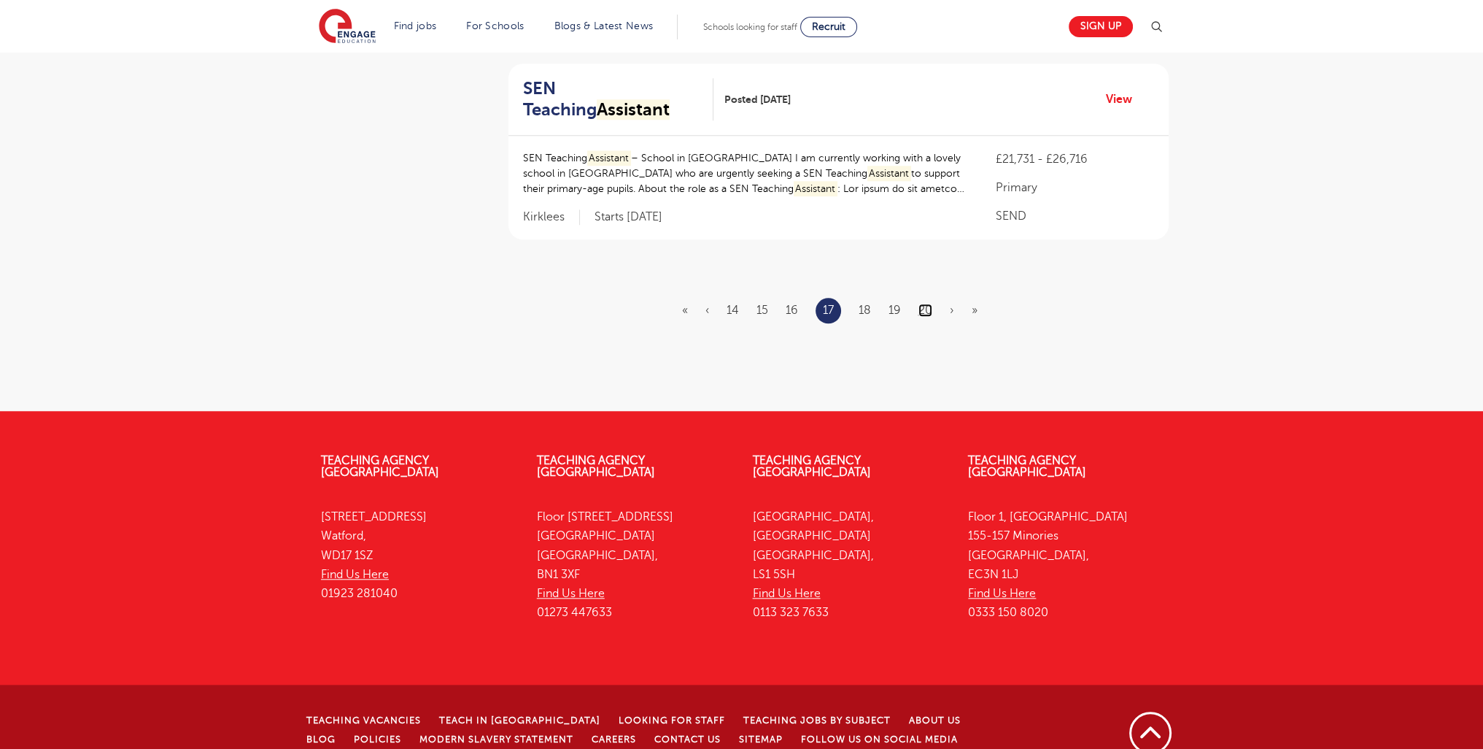
click at [919, 304] on link "20" at bounding box center [926, 310] width 14 height 13
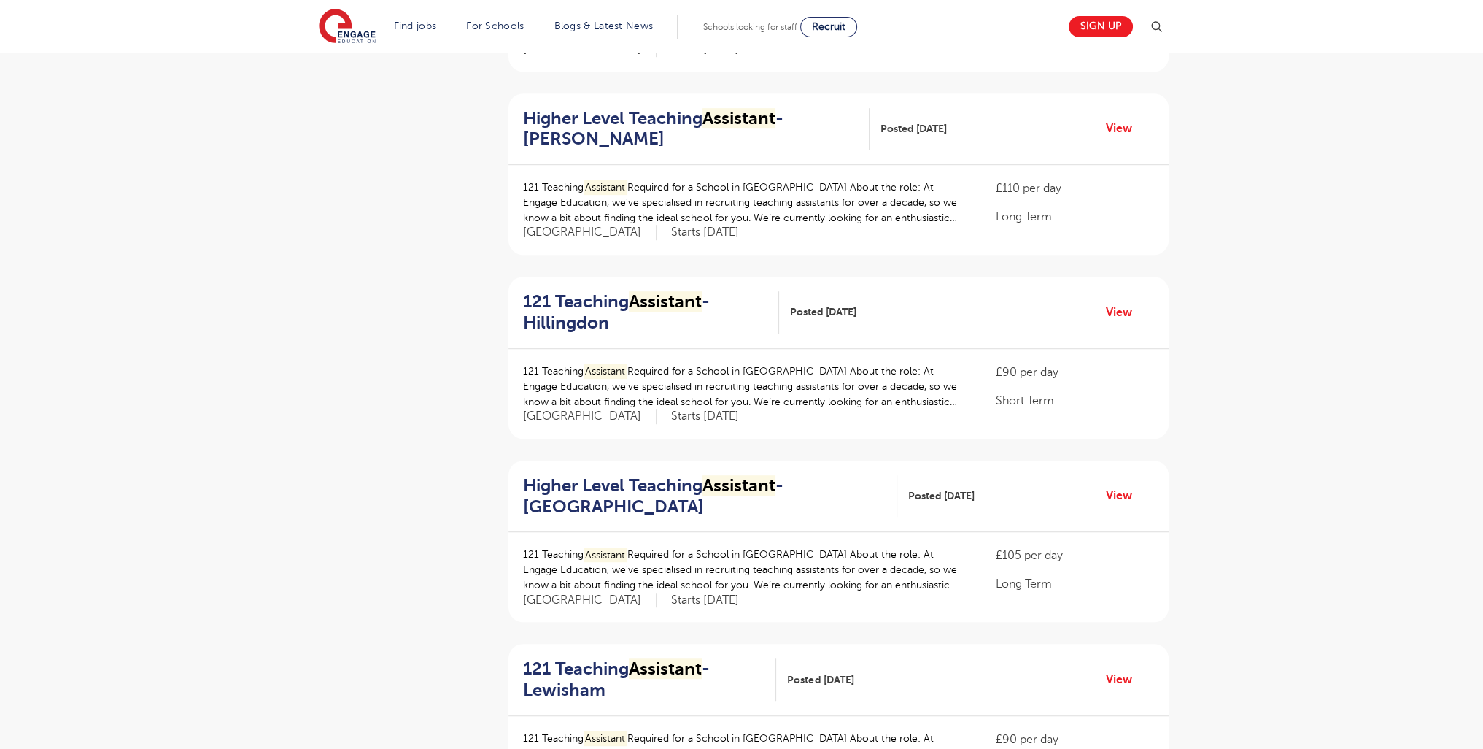
scroll to position [1796, 0]
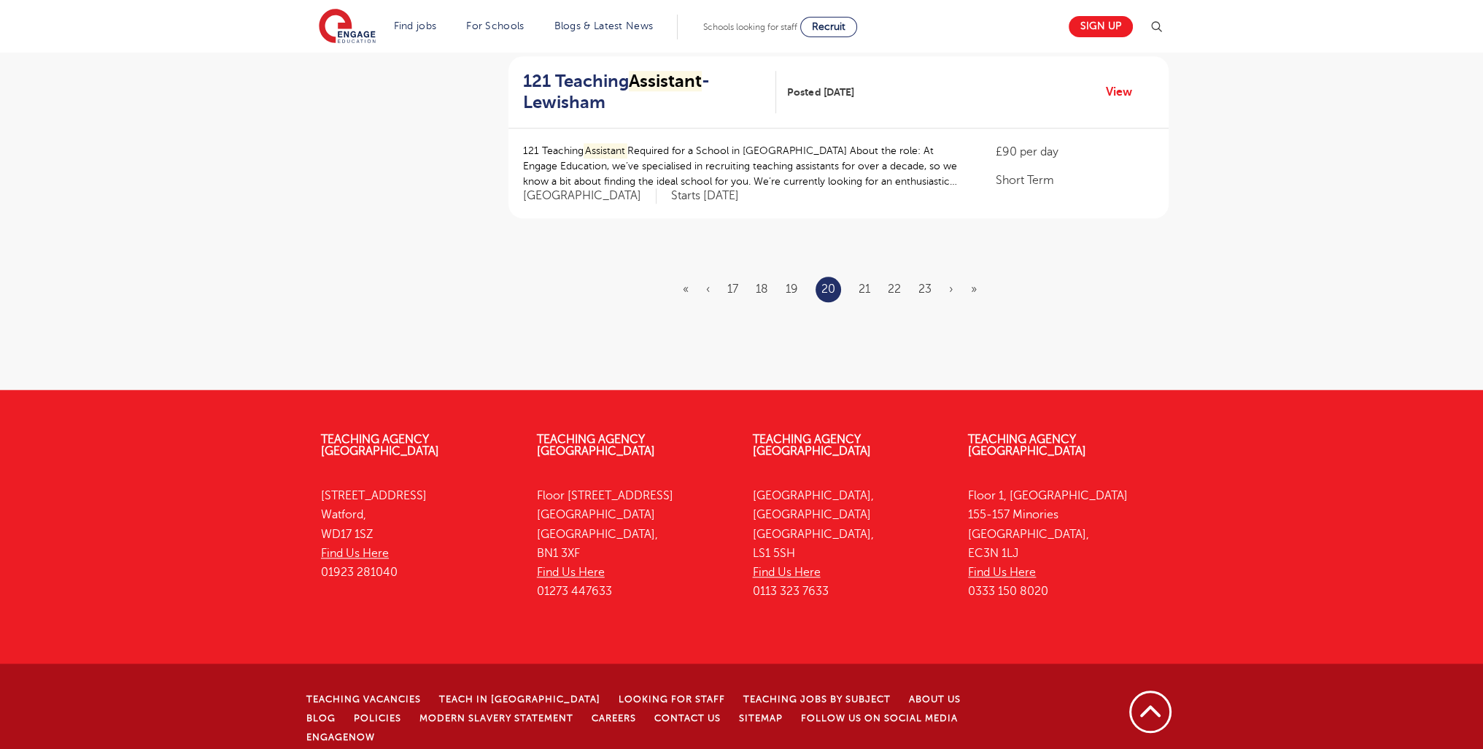
click at [936, 277] on ul "« ‹ 17 18 19 20 21 22 23 › »" at bounding box center [839, 290] width 312 height 26
click at [925, 282] on link "23" at bounding box center [925, 288] width 13 height 13
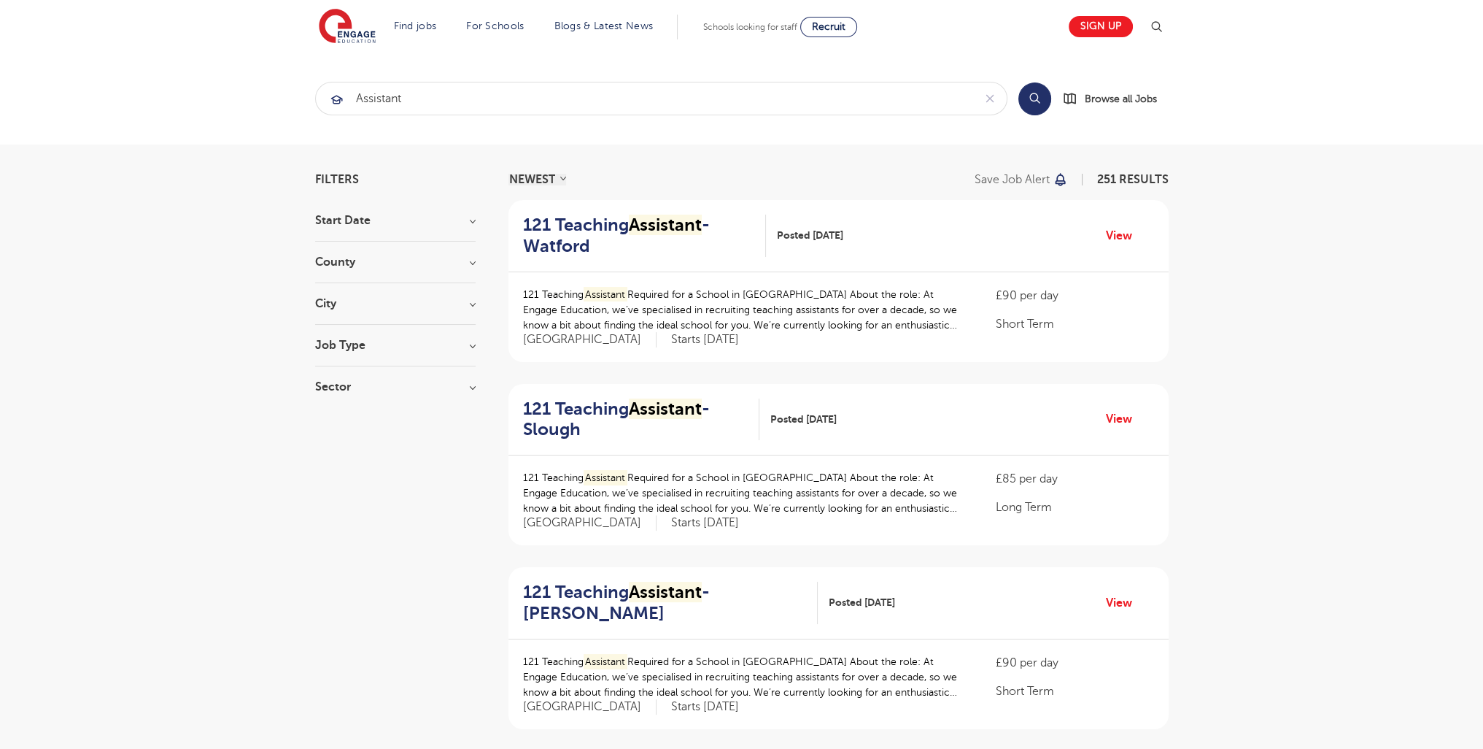
scroll to position [1796, 0]
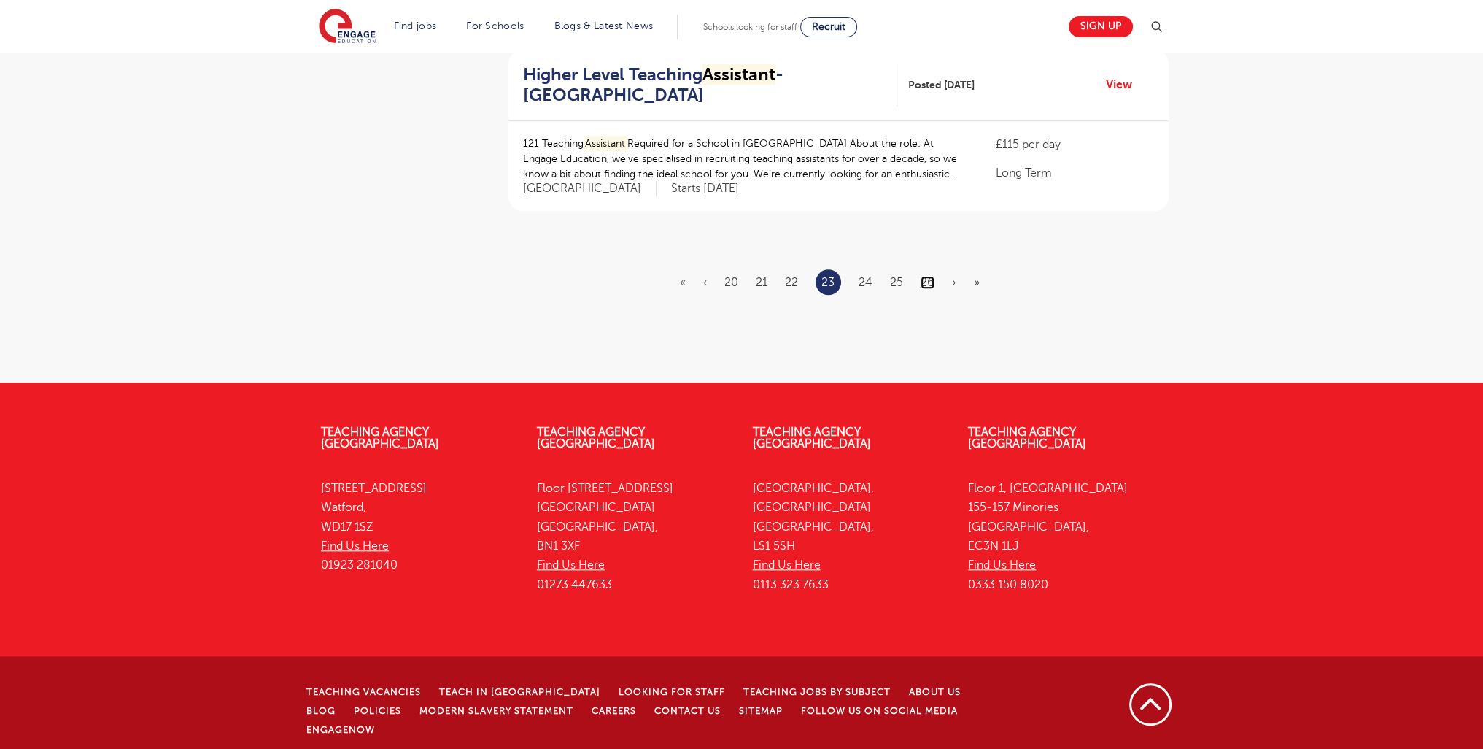
click at [928, 289] on link "26" at bounding box center [928, 282] width 14 height 13
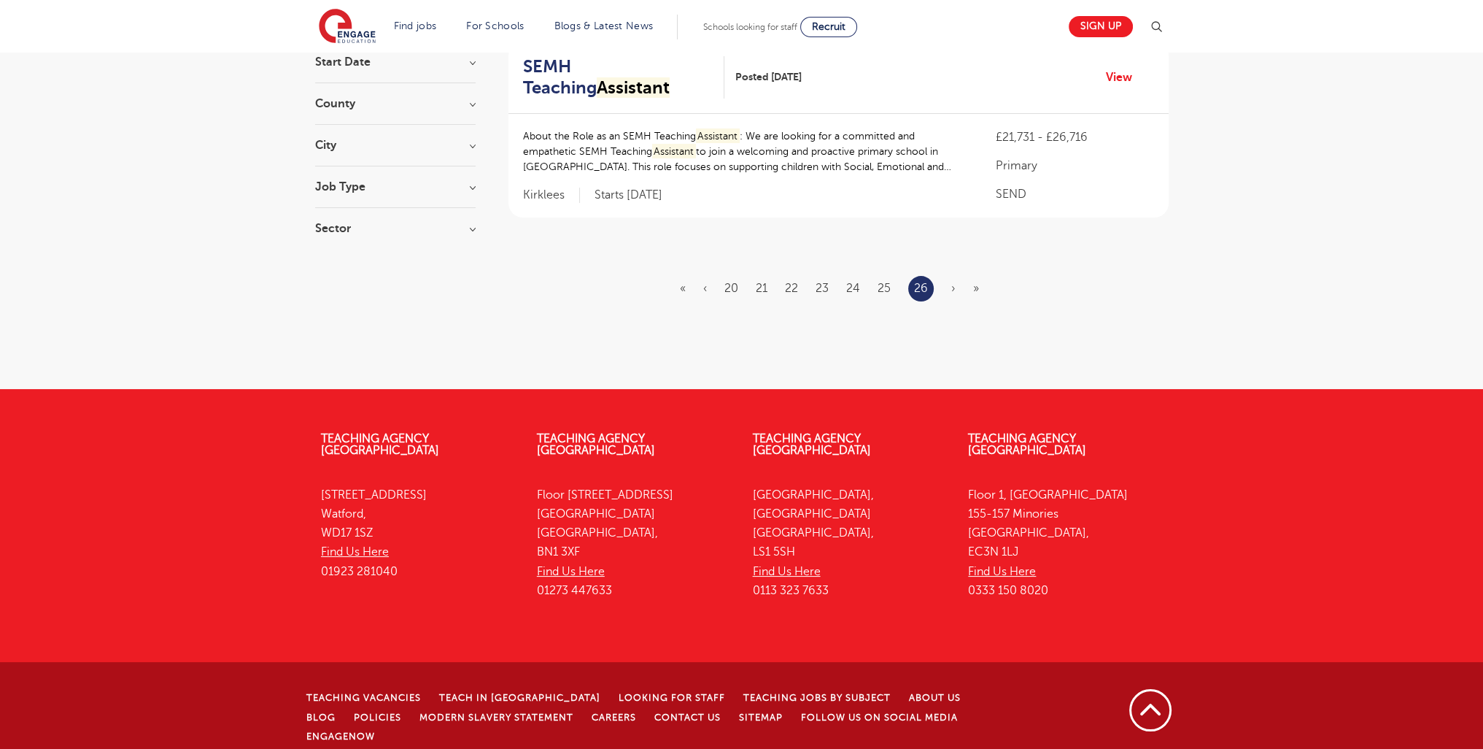
click at [949, 286] on ul "« ‹ 20 21 22 23 24 25 26 › »" at bounding box center [838, 289] width 317 height 26
click at [920, 287] on link "26" at bounding box center [921, 288] width 14 height 19
